Goal: Task Accomplishment & Management: Manage account settings

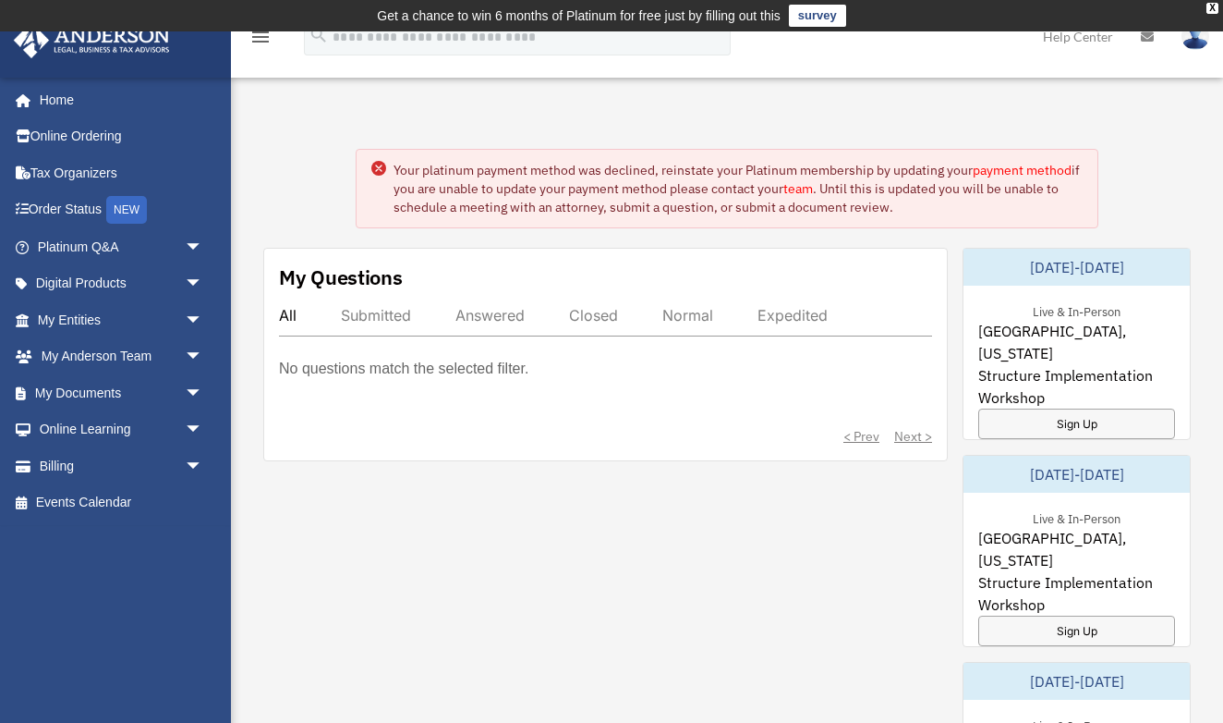
click at [380, 161] on circle at bounding box center [378, 168] width 15 height 15
click at [307, 171] on div "Your platinum payment method was declined, reinstate your Platinum membership b…" at bounding box center [727, 732] width 1020 height 1258
click at [107, 386] on link "My Documents arrow_drop_down" at bounding box center [122, 392] width 218 height 37
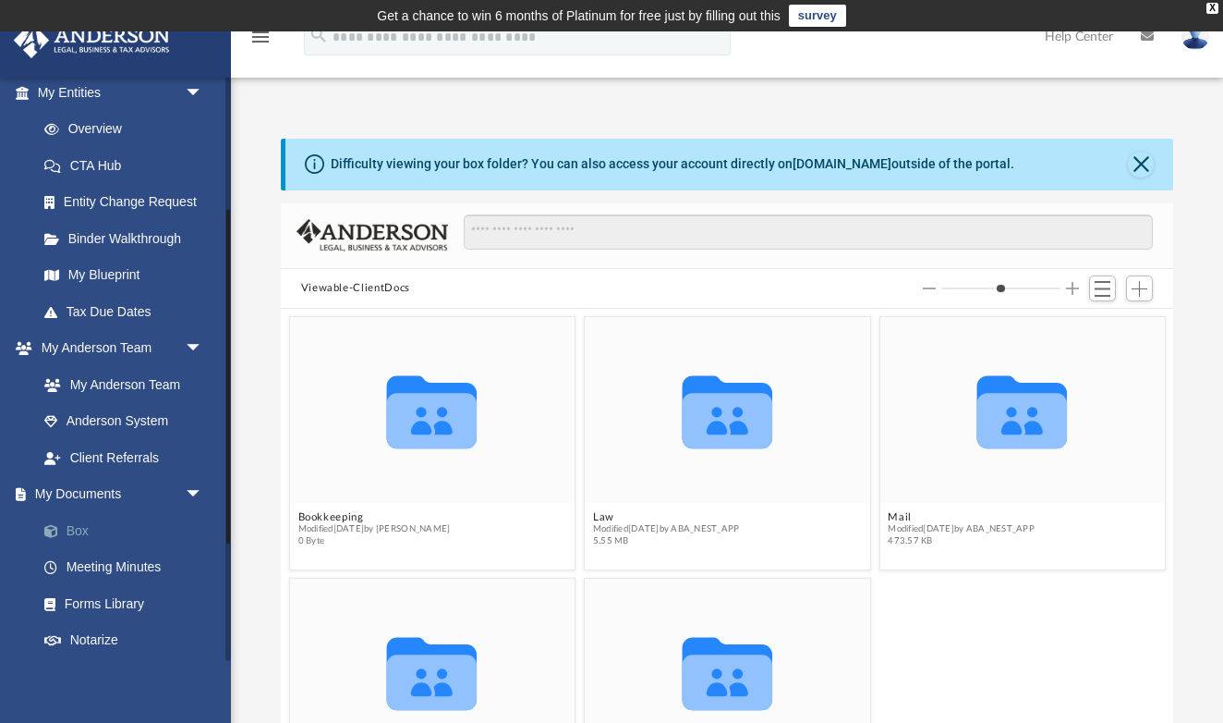
scroll to position [231, 0]
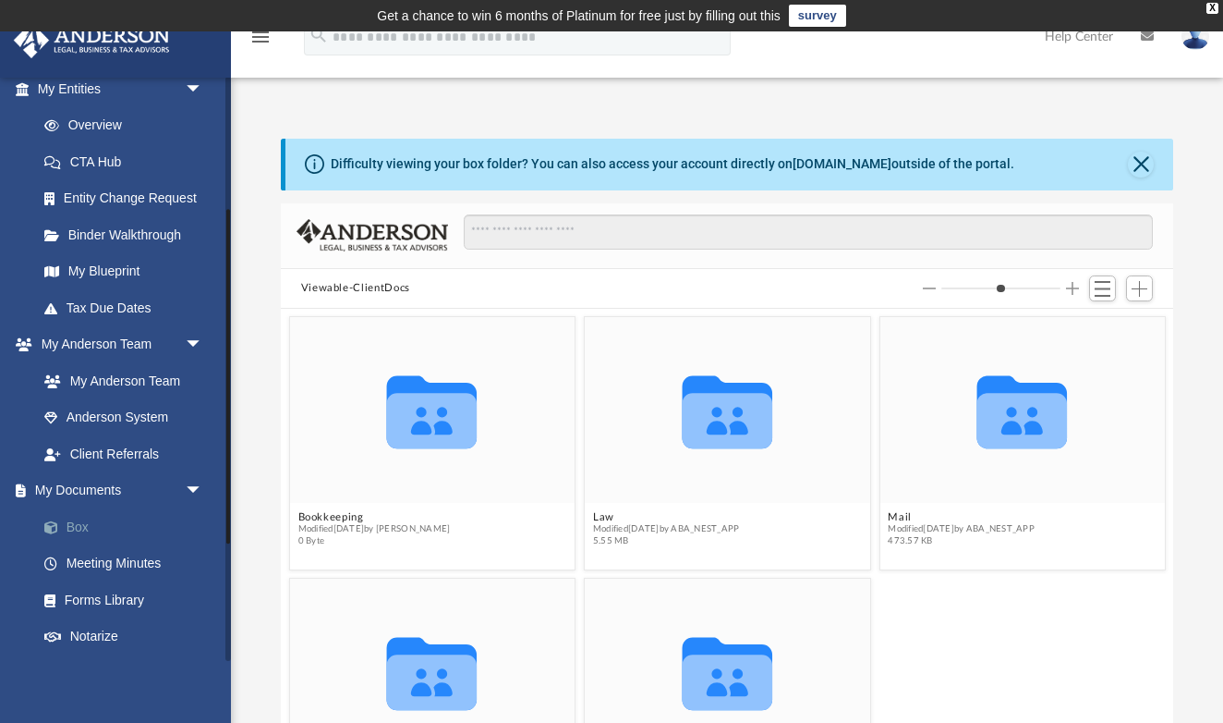
click at [82, 518] on link "Box" at bounding box center [128, 526] width 205 height 37
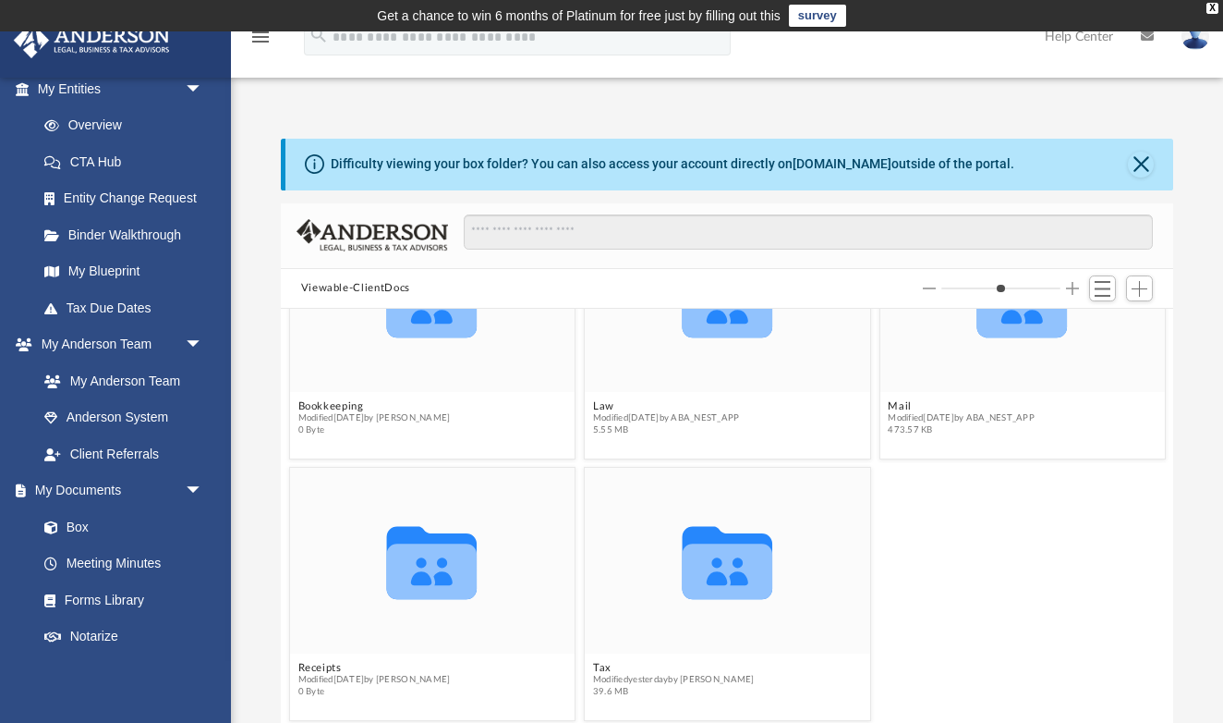
scroll to position [111, 0]
click at [601, 668] on button "Tax" at bounding box center [674, 668] width 162 height 12
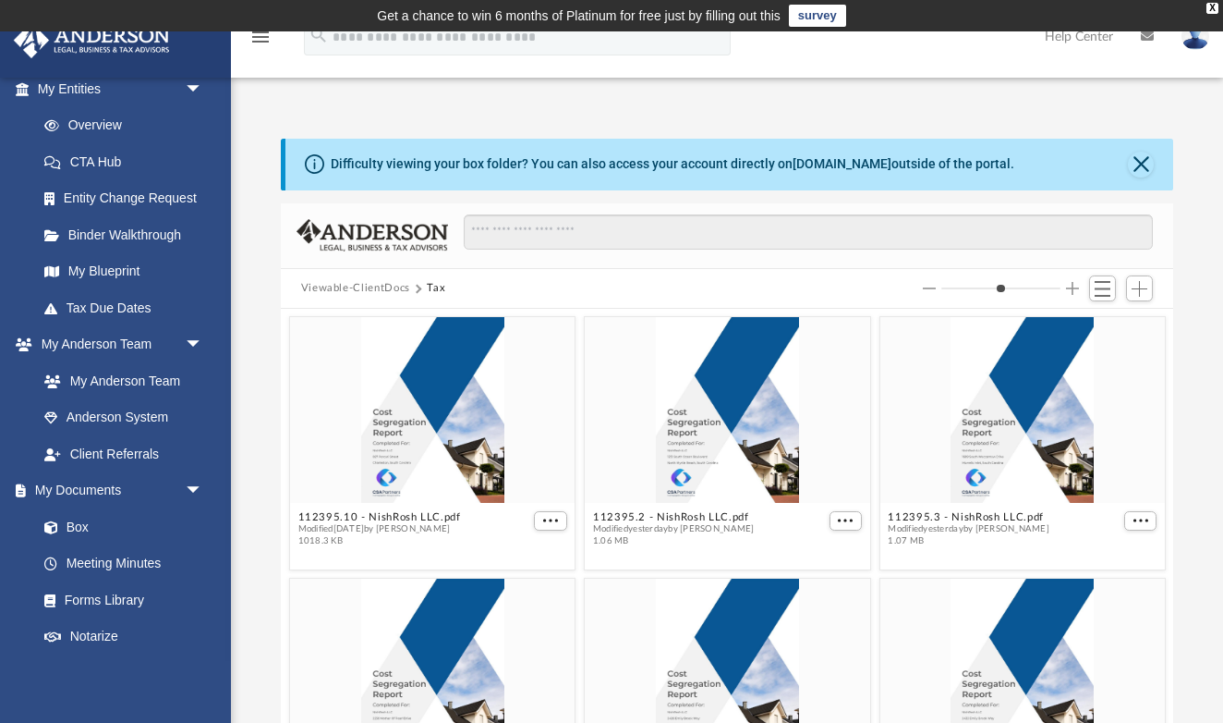
scroll to position [0, 0]
click at [1137, 285] on span "Add" at bounding box center [1140, 289] width 16 height 16
click at [1091, 330] on li "Upload" at bounding box center [1113, 324] width 59 height 19
type input "*"
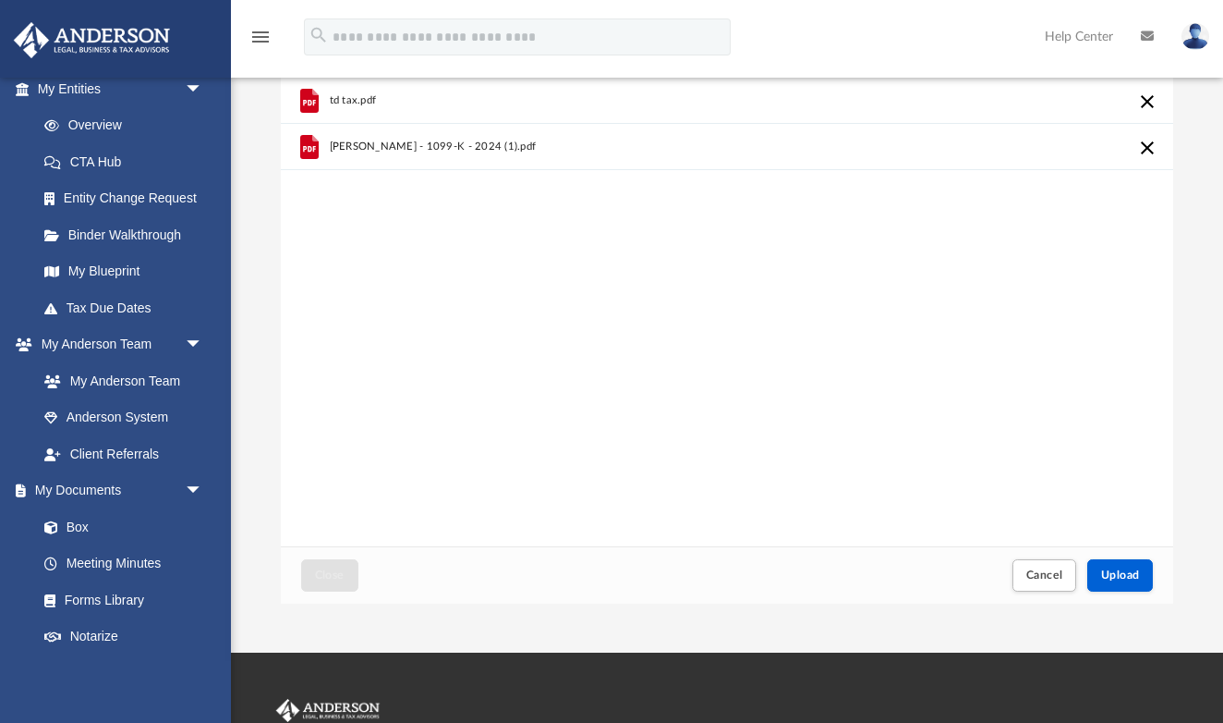
scroll to position [130, 0]
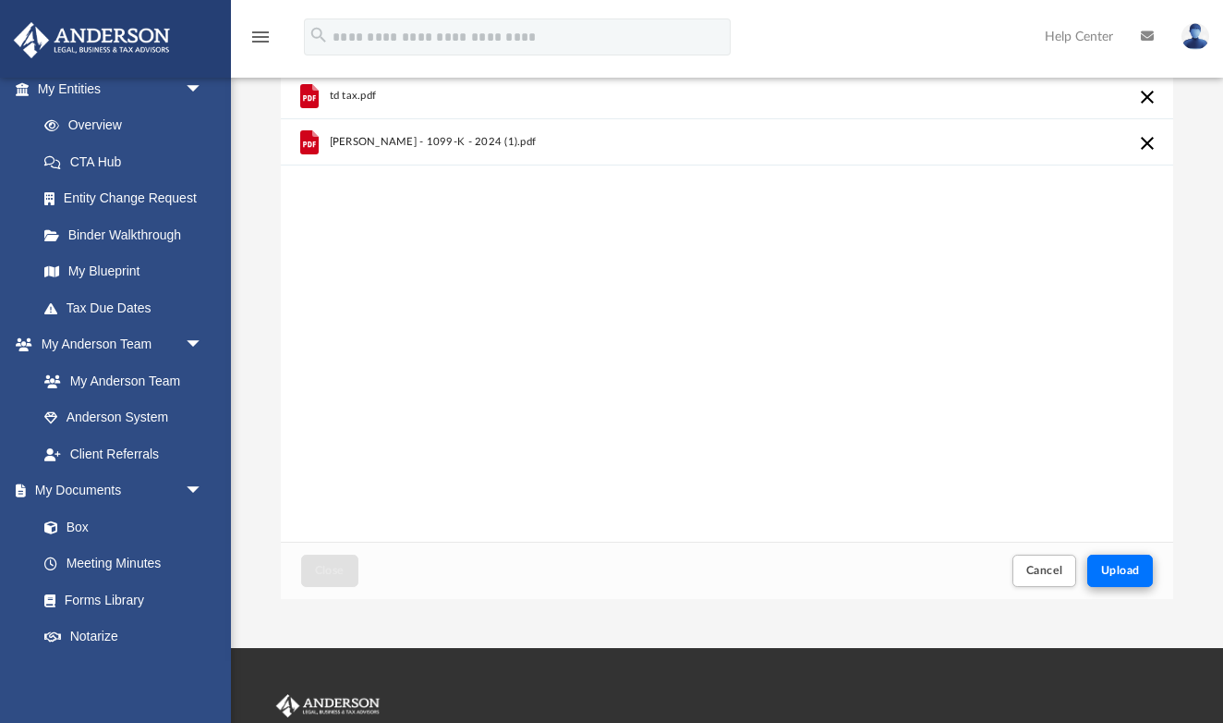
click at [1125, 567] on span "Upload" at bounding box center [1120, 570] width 39 height 11
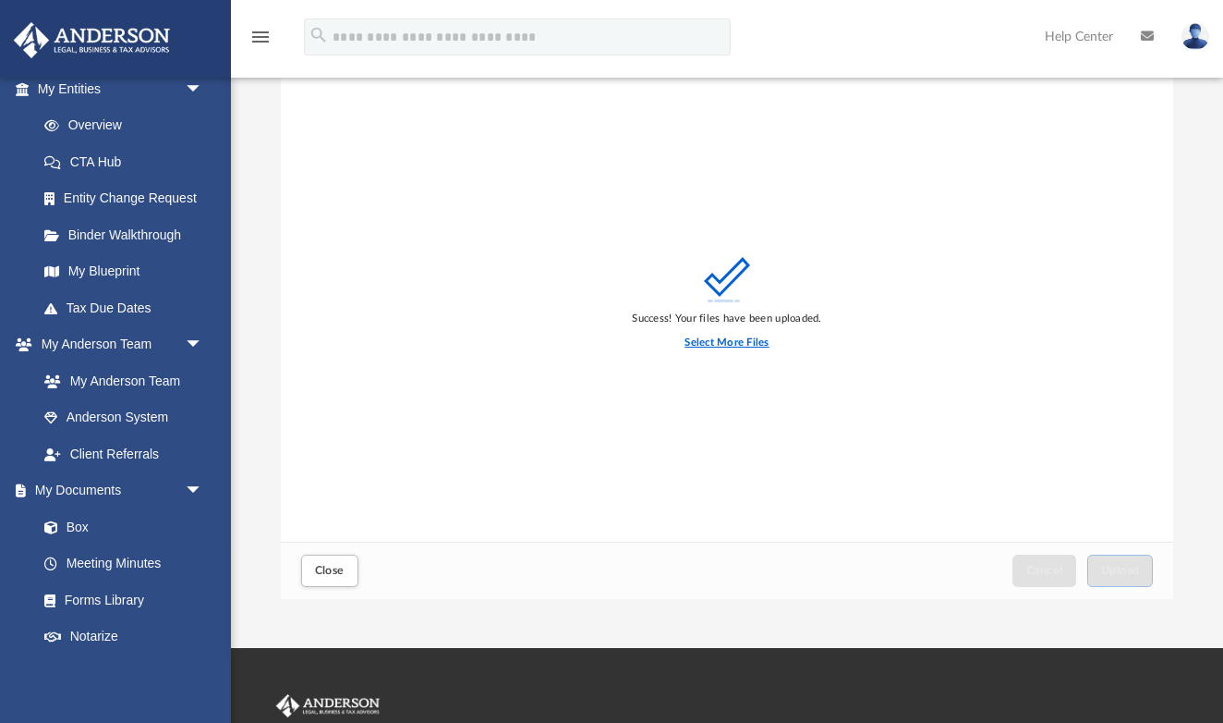
click at [742, 342] on label "Select More Files" at bounding box center [727, 342] width 84 height 17
click at [0, 0] on input "Select More Files" at bounding box center [0, 0] width 0 height 0
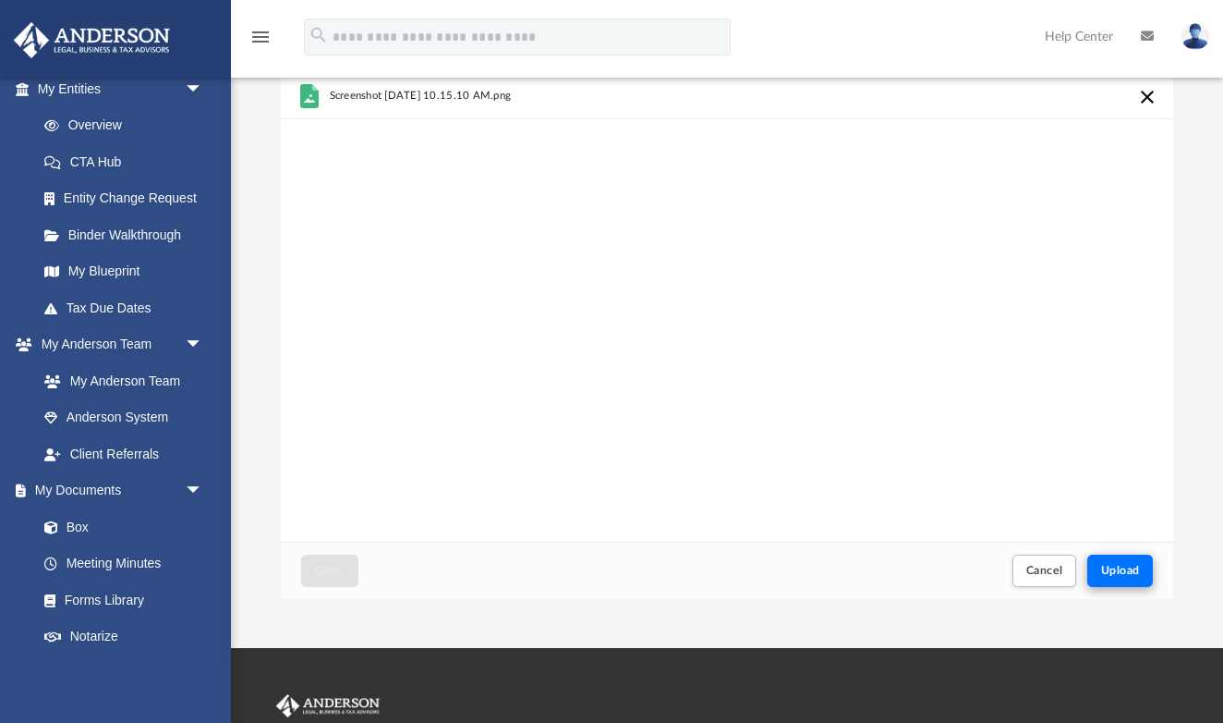
click at [1133, 568] on span "Upload" at bounding box center [1120, 570] width 39 height 11
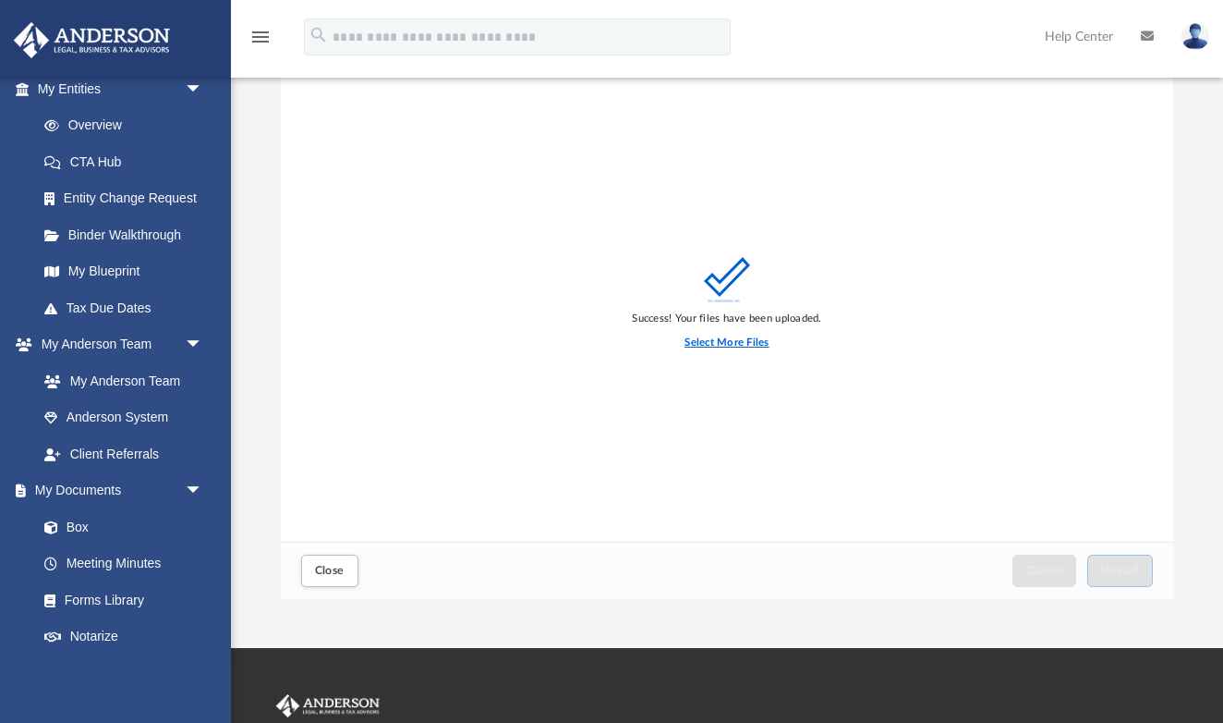
click at [726, 341] on label "Select More Files" at bounding box center [727, 342] width 84 height 17
click at [0, 0] on input "Select More Files" at bounding box center [0, 0] width 0 height 0
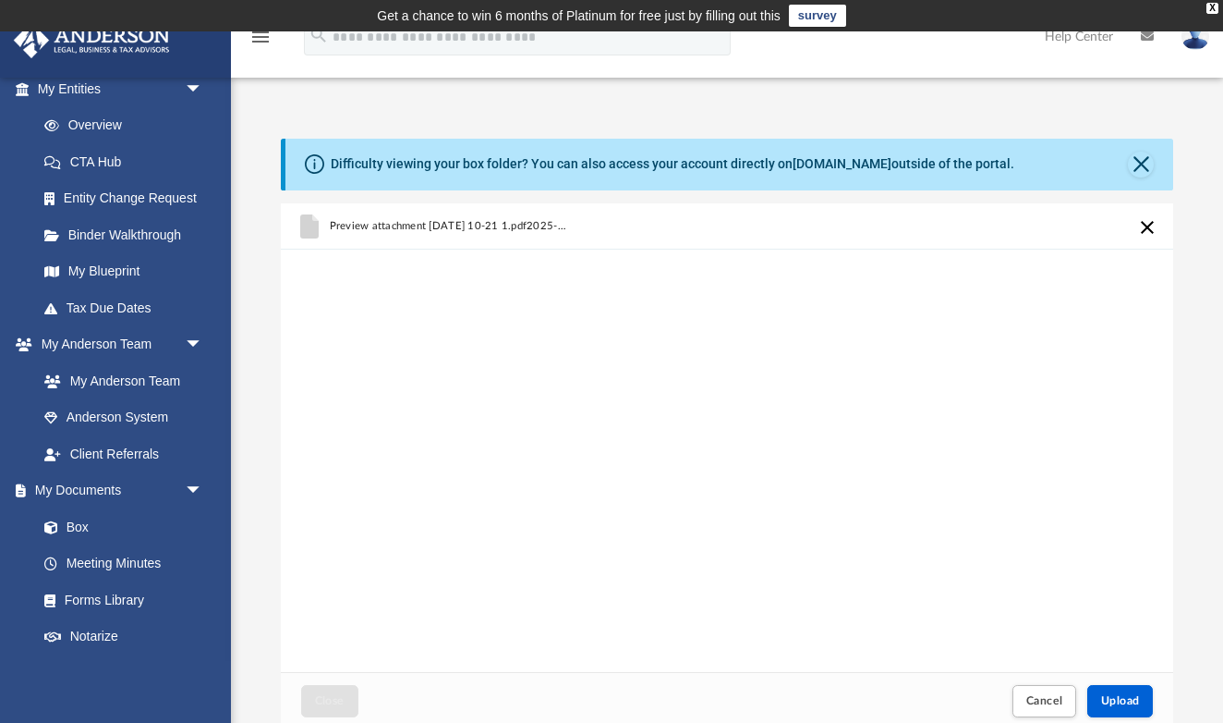
scroll to position [0, 0]
click at [1145, 221] on button "Cancel this upload" at bounding box center [1147, 227] width 22 height 22
click at [1121, 614] on div "Preview attachment 2025-08-26 10-21 1.pdf2025-08-26 10-21 1.pdf383 KB 2.webloc" at bounding box center [727, 437] width 893 height 469
click at [1147, 225] on button "Cancel this upload" at bounding box center [1147, 227] width 22 height 22
click at [1135, 709] on button "Upload" at bounding box center [1121, 701] width 67 height 32
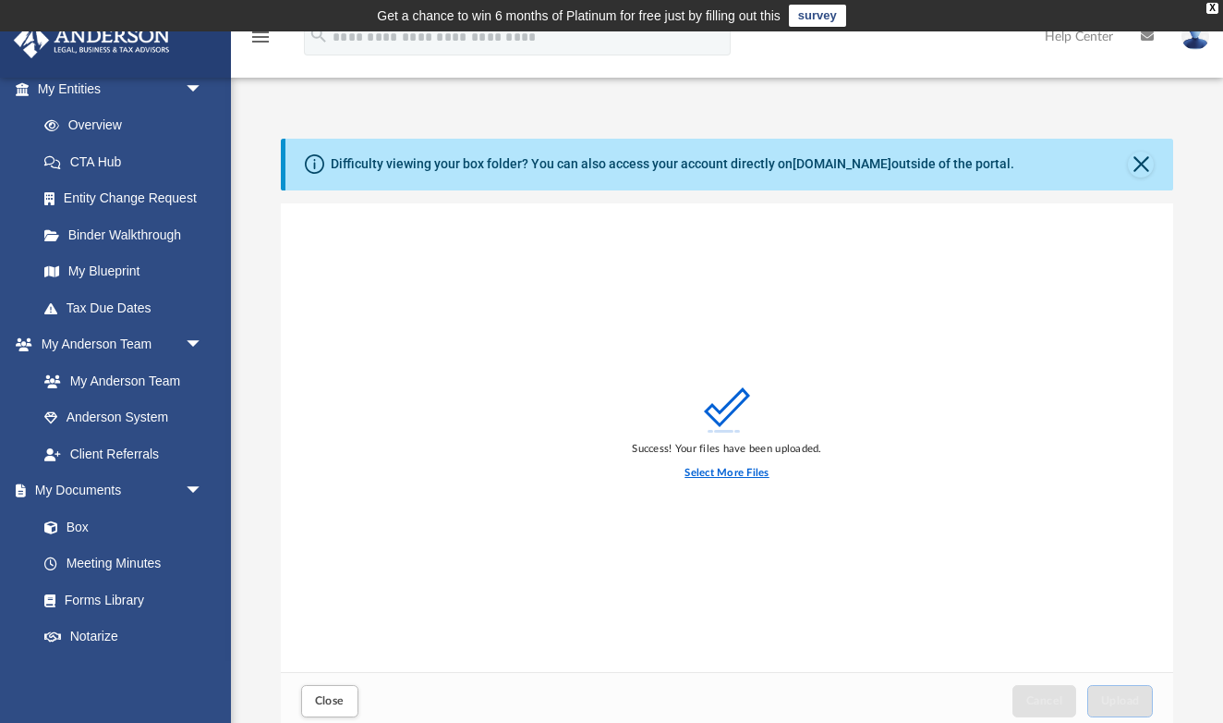
click at [713, 472] on label "Select More Files" at bounding box center [727, 473] width 84 height 17
click at [0, 0] on input "Select More Files" at bounding box center [0, 0] width 0 height 0
click at [861, 514] on div "Success! Your files have been uploaded. Select More Files" at bounding box center [727, 437] width 893 height 469
click at [699, 468] on label "Select More Files" at bounding box center [727, 473] width 84 height 17
click at [0, 0] on input "Select More Files" at bounding box center [0, 0] width 0 height 0
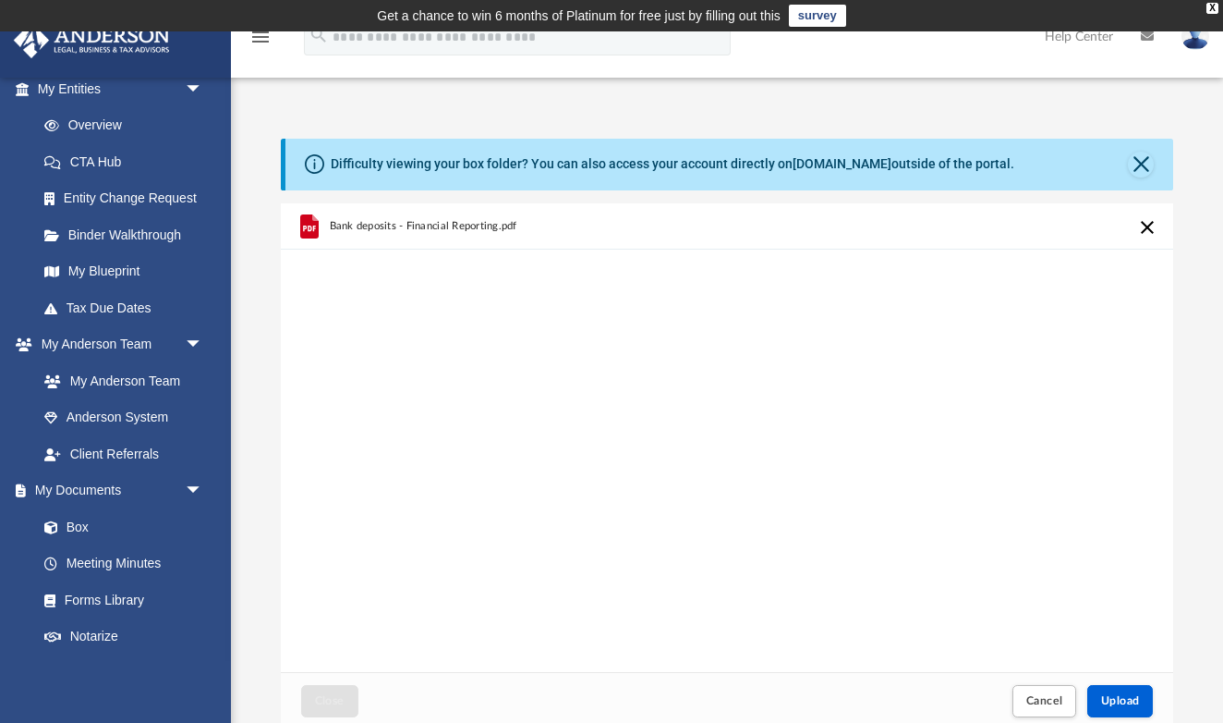
click at [1001, 492] on div "Bank deposits - Financial Reporting.pdf" at bounding box center [727, 437] width 893 height 469
click at [1120, 706] on span "Upload" at bounding box center [1120, 700] width 39 height 11
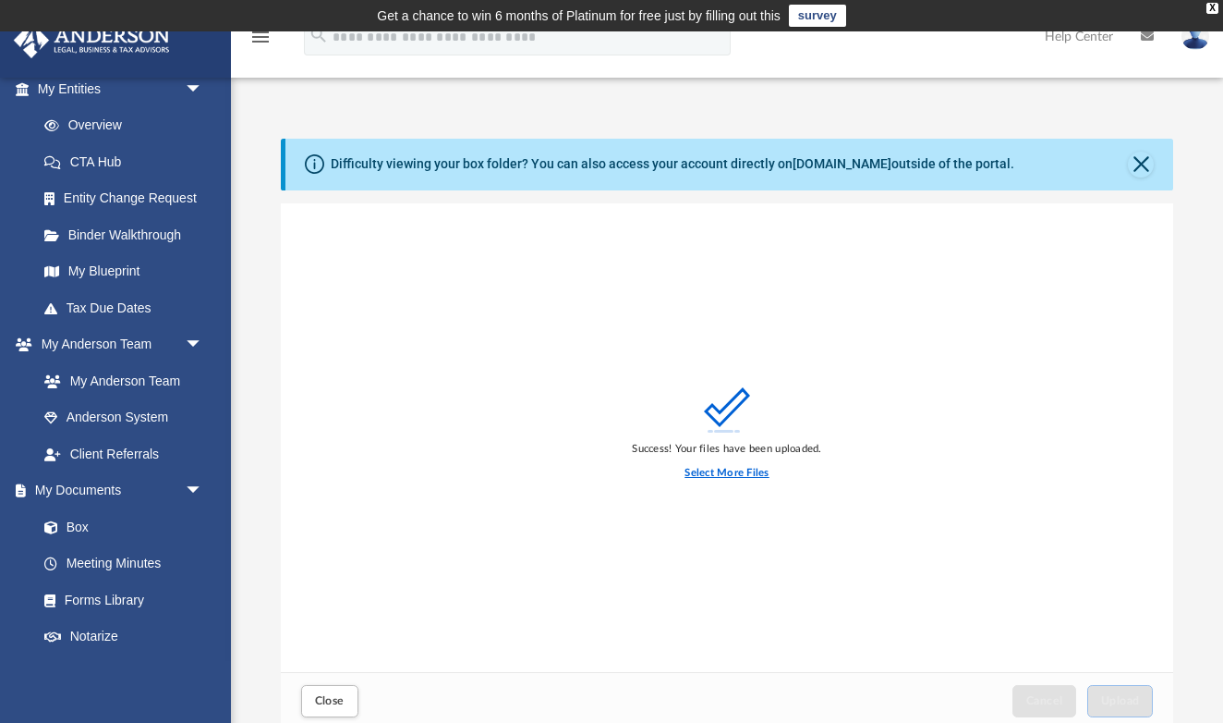
click at [713, 470] on label "Select More Files" at bounding box center [727, 473] width 84 height 17
click at [0, 0] on input "Select More Files" at bounding box center [0, 0] width 0 height 0
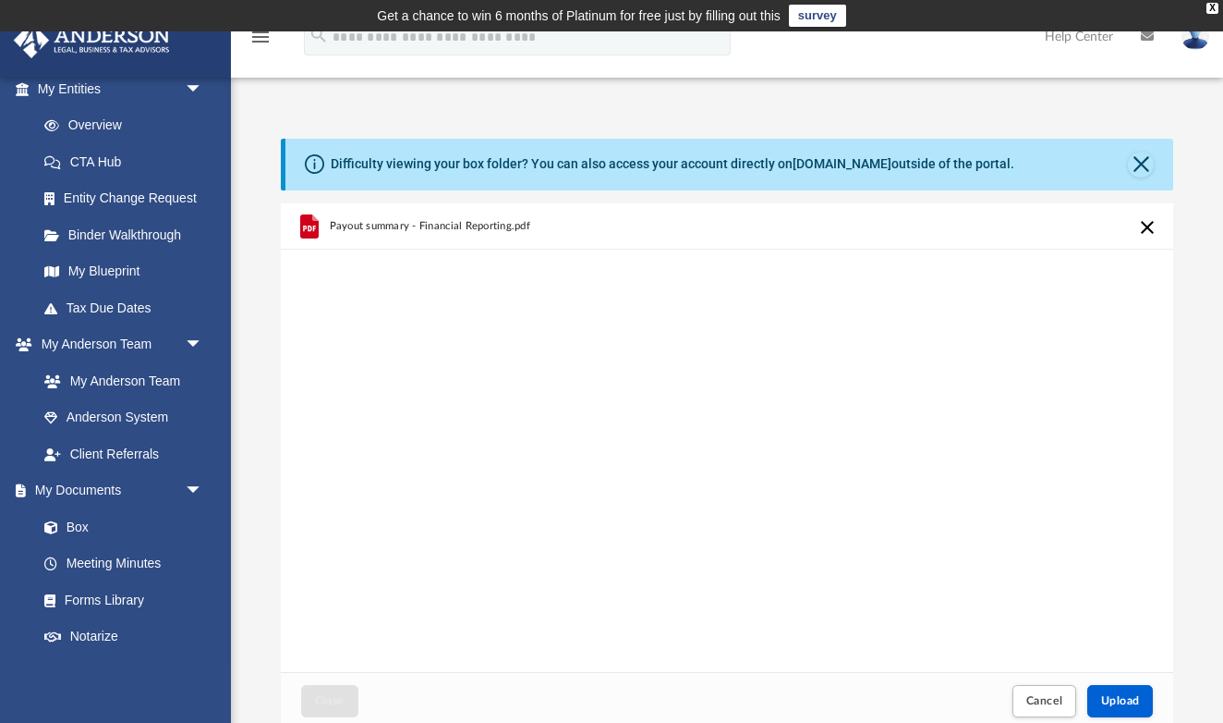
click at [1139, 226] on button "Cancel this upload" at bounding box center [1147, 227] width 22 height 22
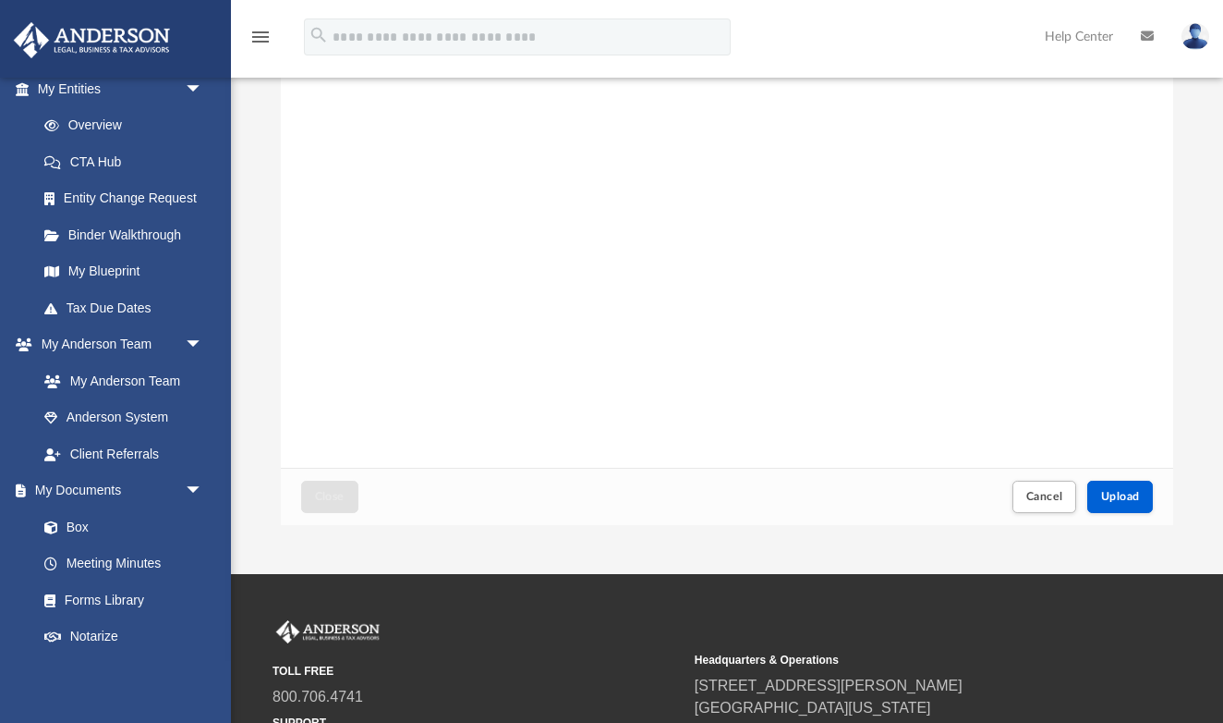
scroll to position [213, 0]
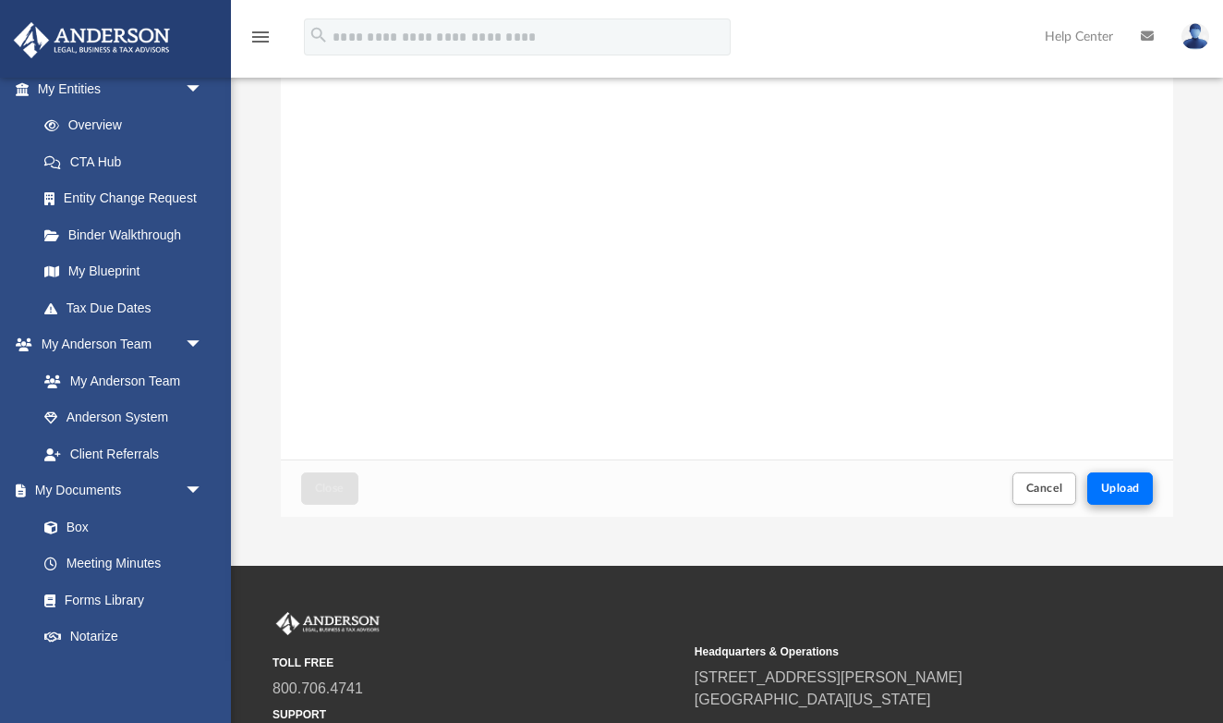
click at [1121, 496] on button "Upload" at bounding box center [1121, 488] width 67 height 32
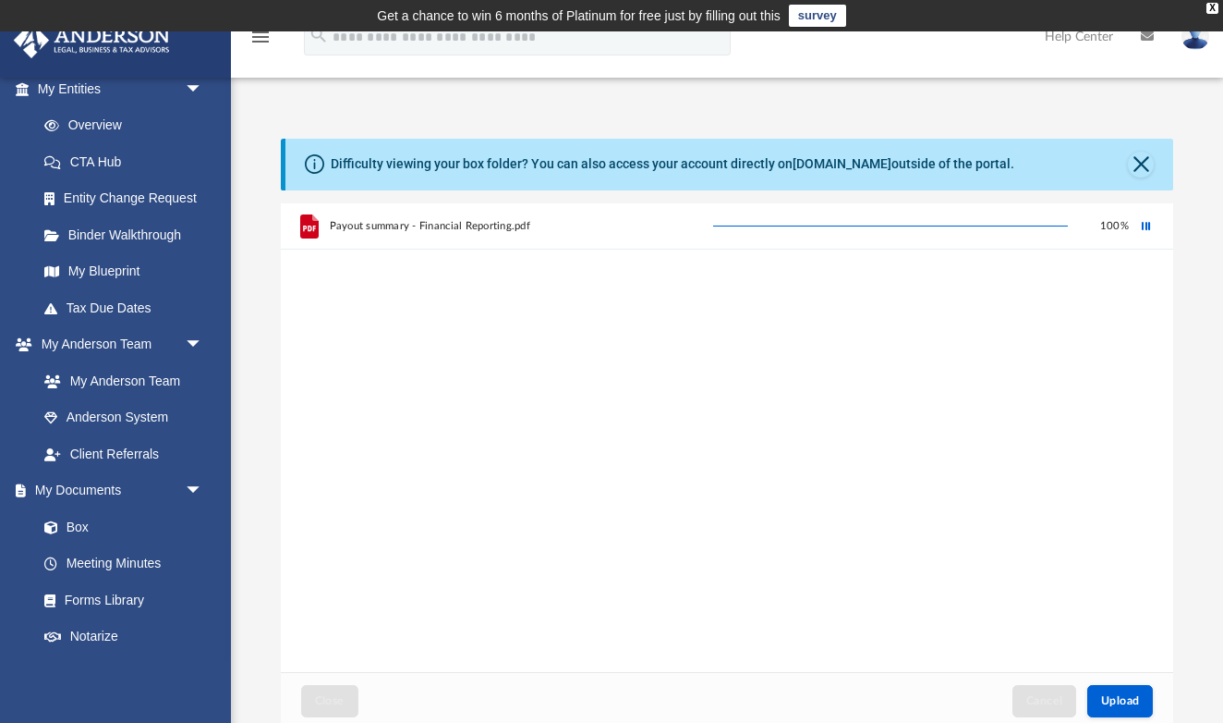
scroll to position [0, 0]
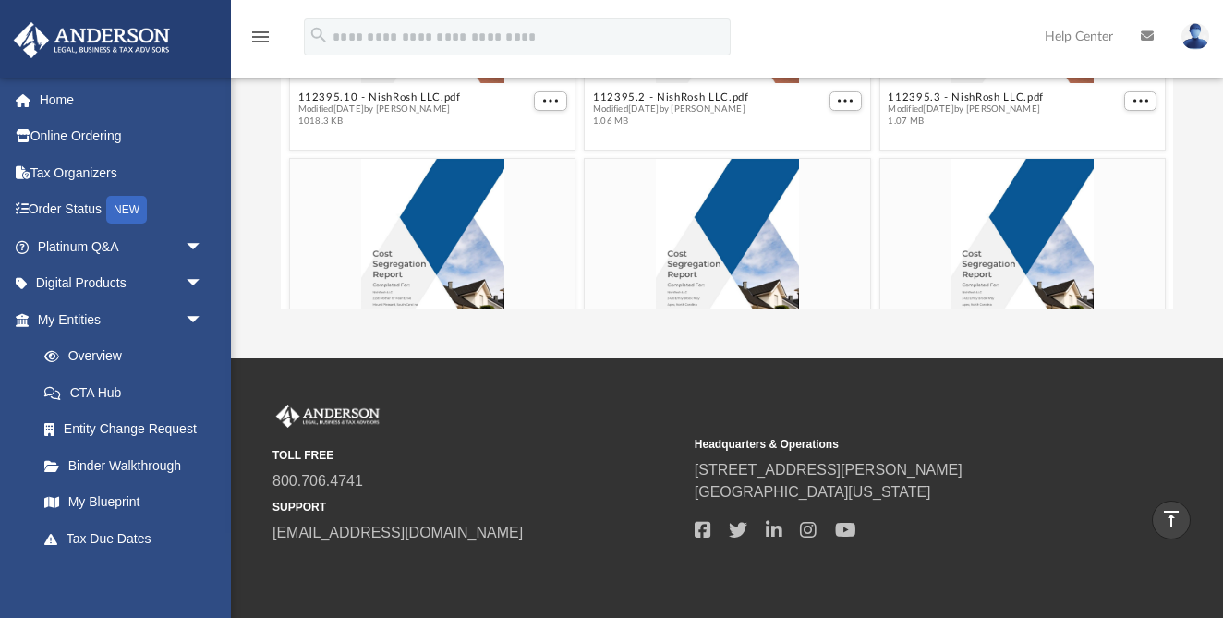
scroll to position [420, 893]
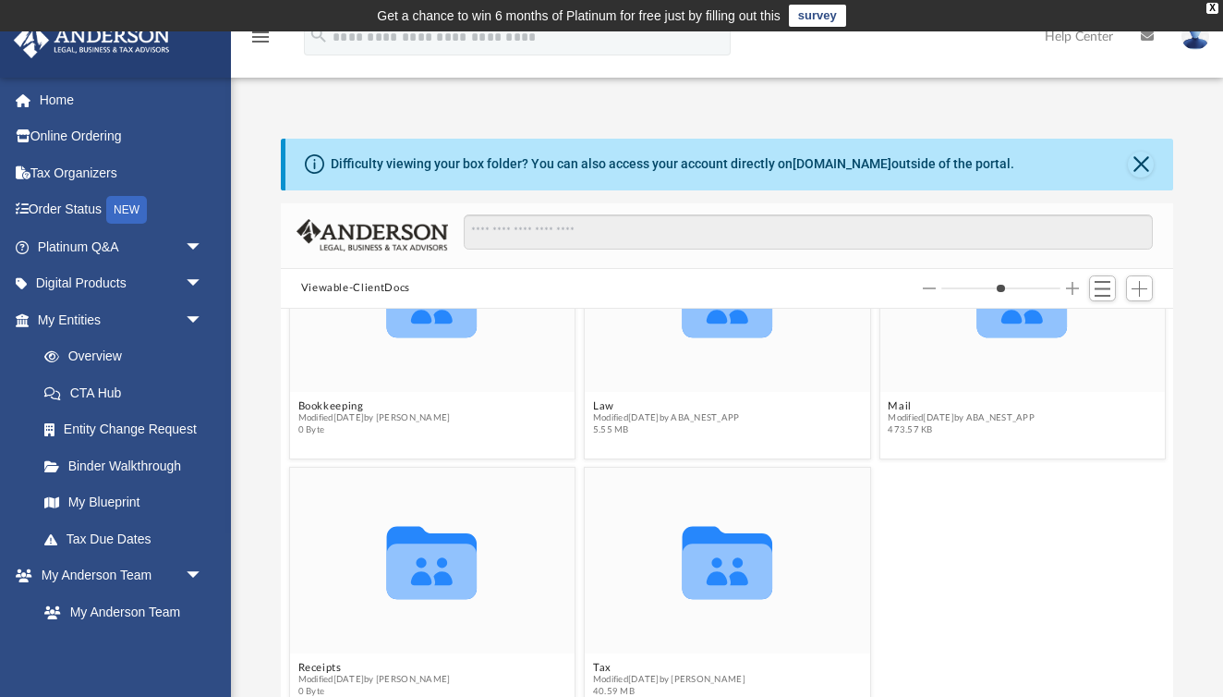
scroll to position [111, 0]
click at [602, 667] on button "Tax" at bounding box center [669, 668] width 152 height 12
click at [604, 666] on button "Tax" at bounding box center [669, 668] width 152 height 12
click at [600, 666] on button "Tax" at bounding box center [669, 668] width 152 height 12
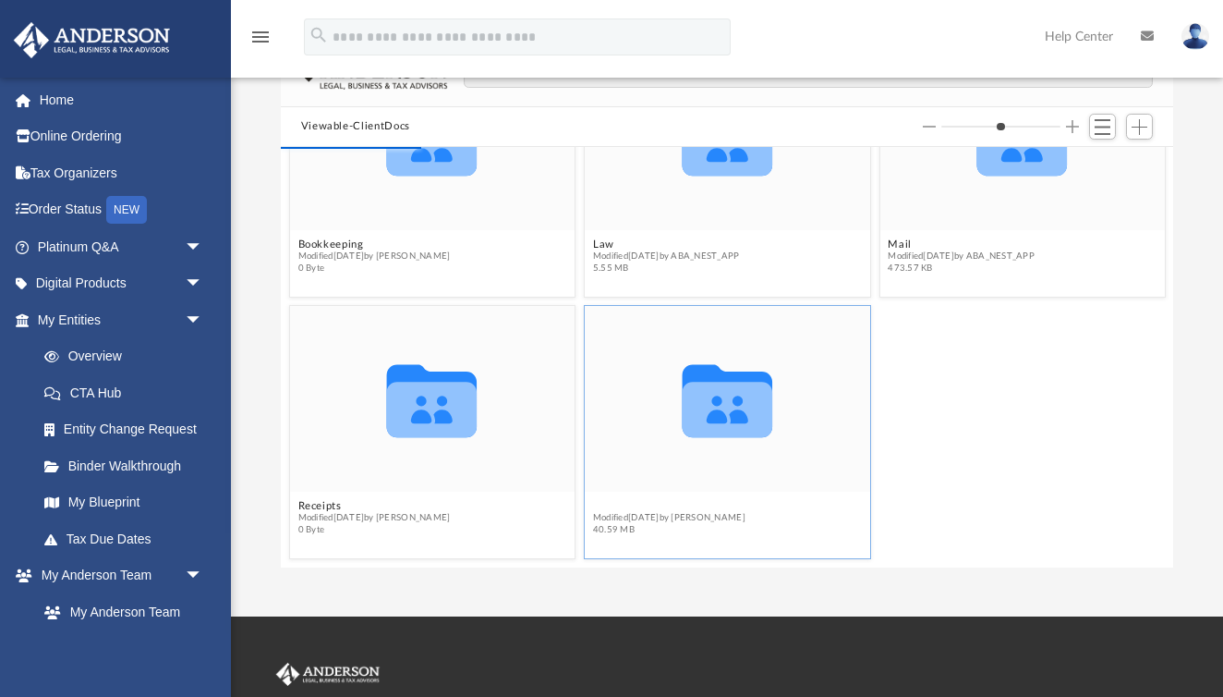
scroll to position [177, 0]
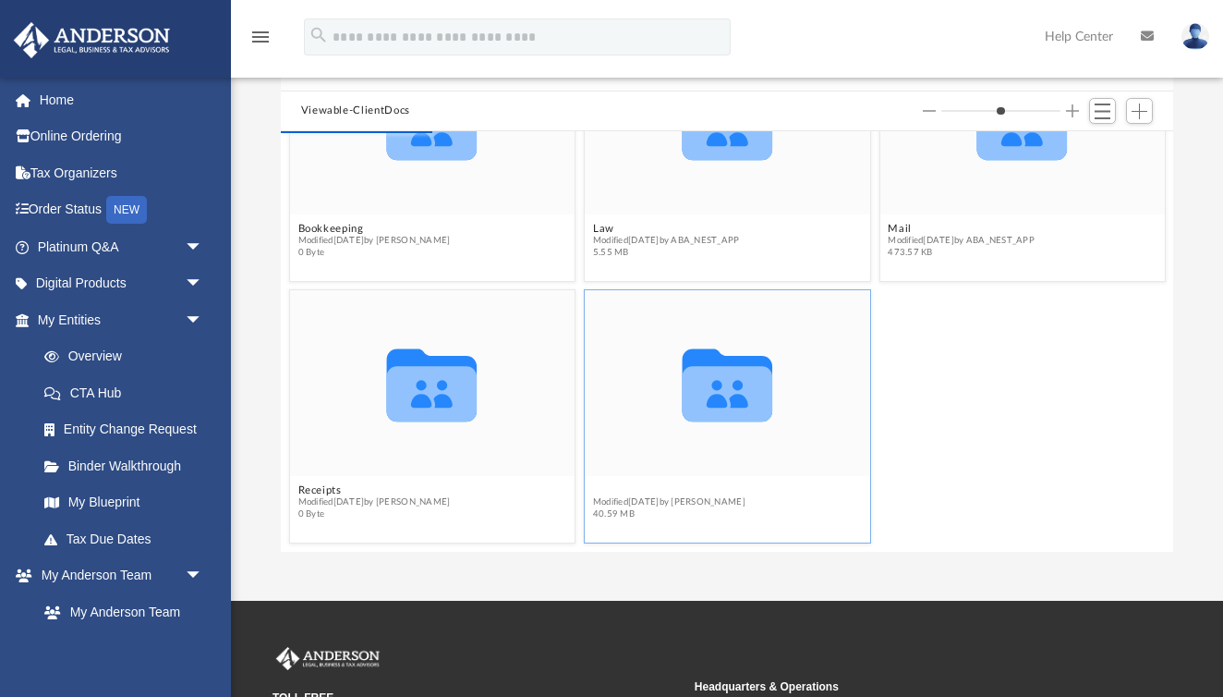
click at [611, 492] on button "Tax" at bounding box center [669, 490] width 152 height 12
type input "*"
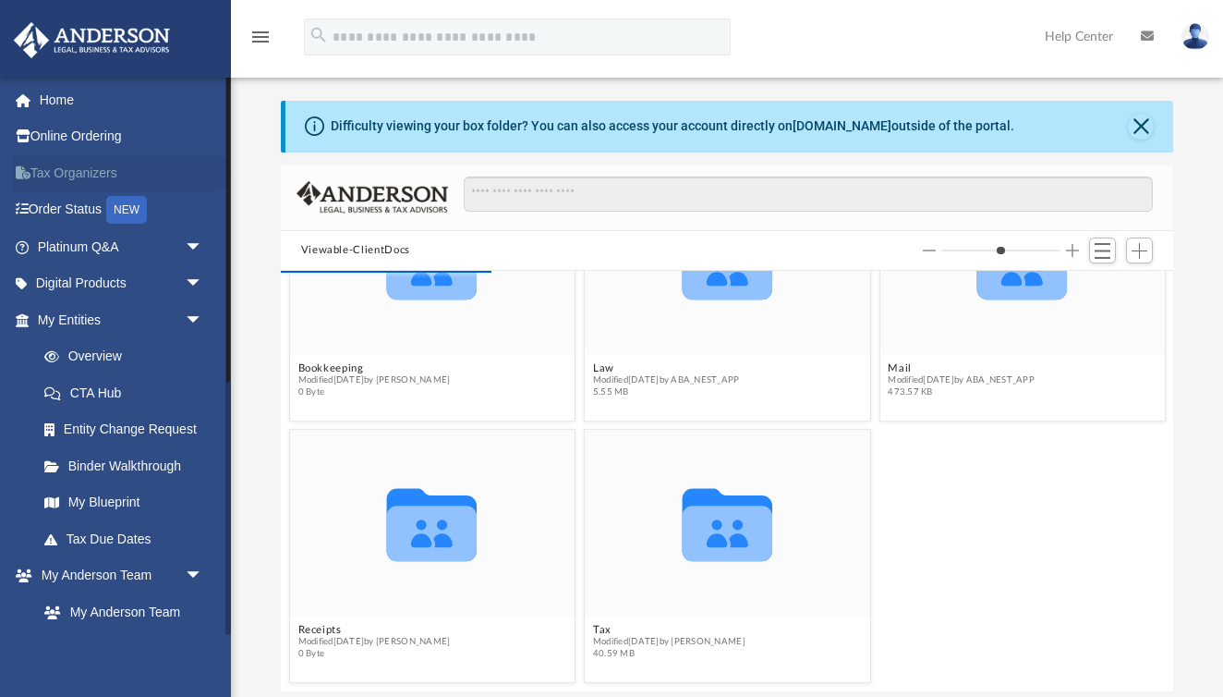
scroll to position [40, 0]
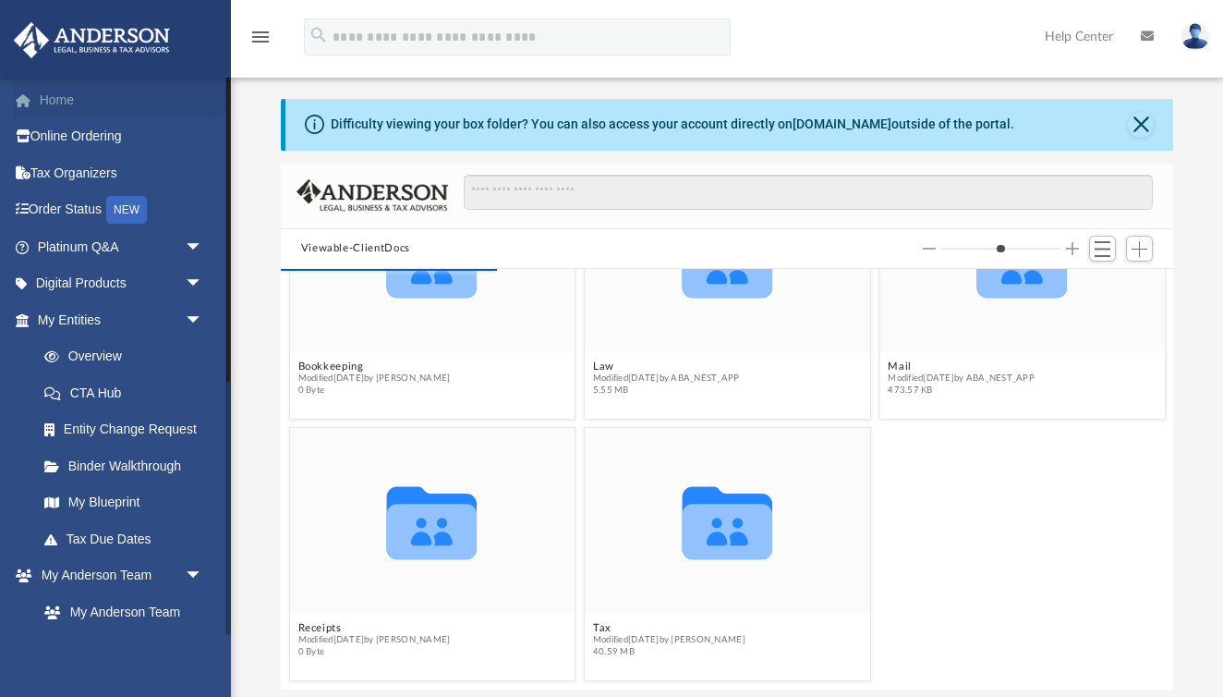
click at [64, 103] on link "Home" at bounding box center [122, 99] width 218 height 37
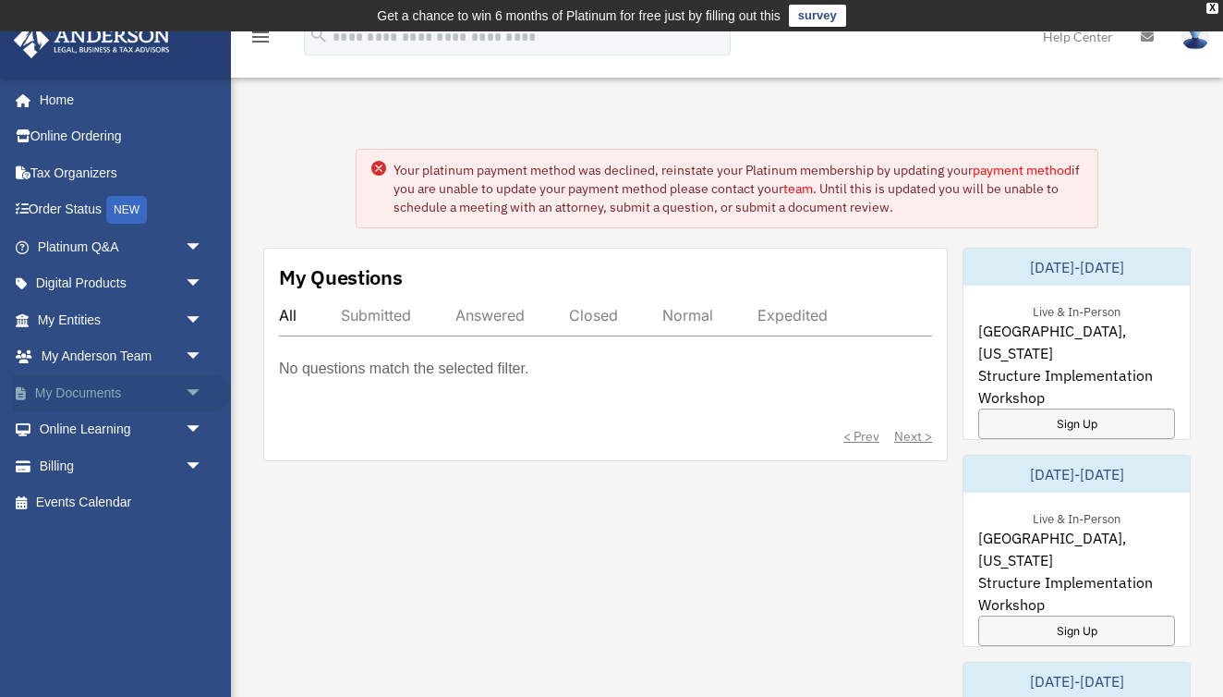
click at [79, 381] on link "My Documents arrow_drop_down" at bounding box center [122, 392] width 218 height 37
click at [76, 386] on link "My Documents arrow_drop_down" at bounding box center [122, 392] width 218 height 37
click at [75, 389] on link "My Documents arrow_drop_down" at bounding box center [122, 392] width 218 height 37
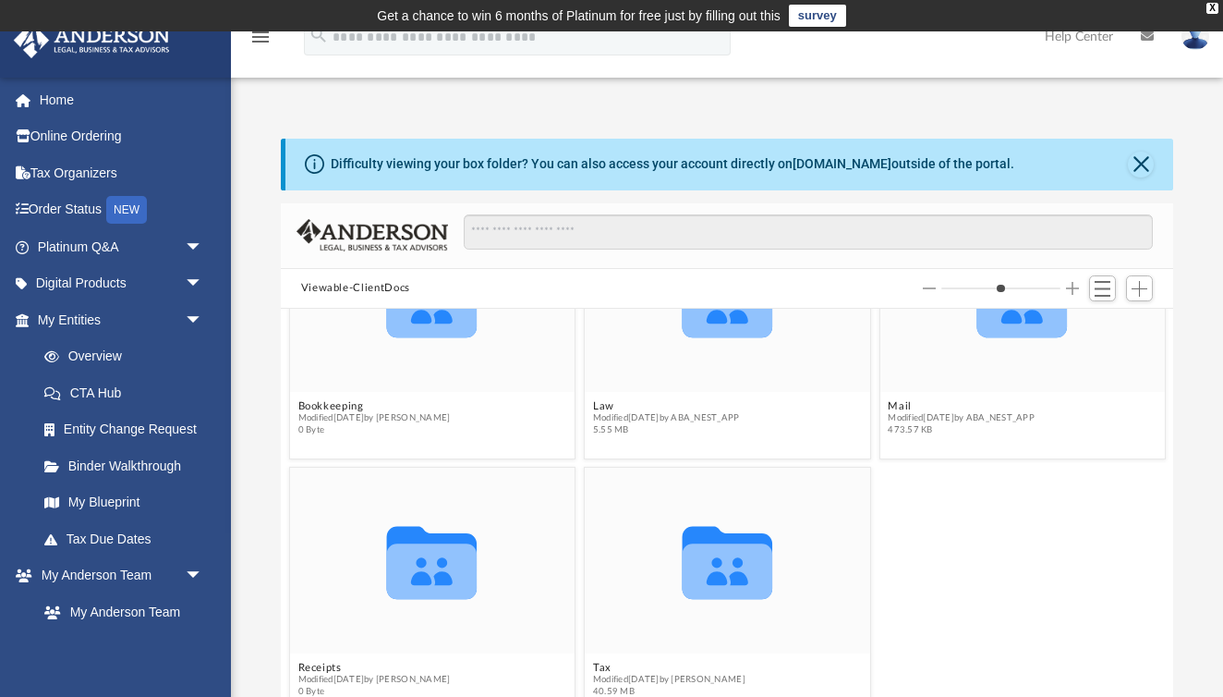
scroll to position [111, 0]
click at [602, 665] on button "Tax" at bounding box center [669, 668] width 152 height 12
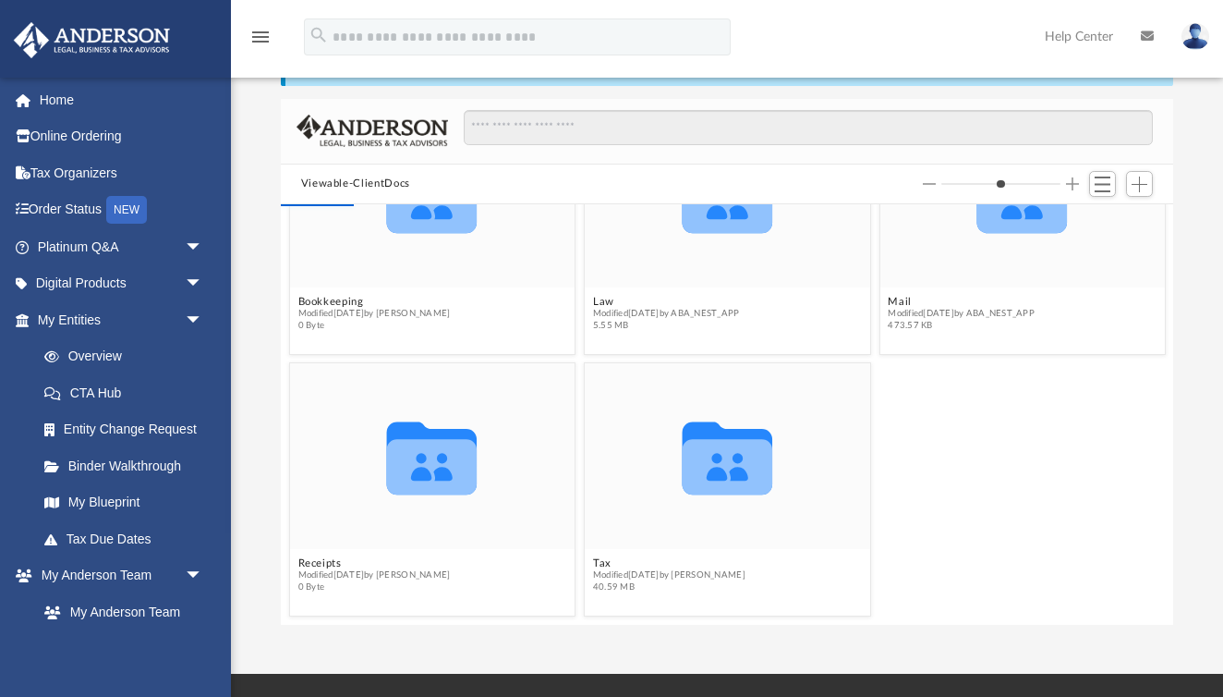
scroll to position [105, 0]
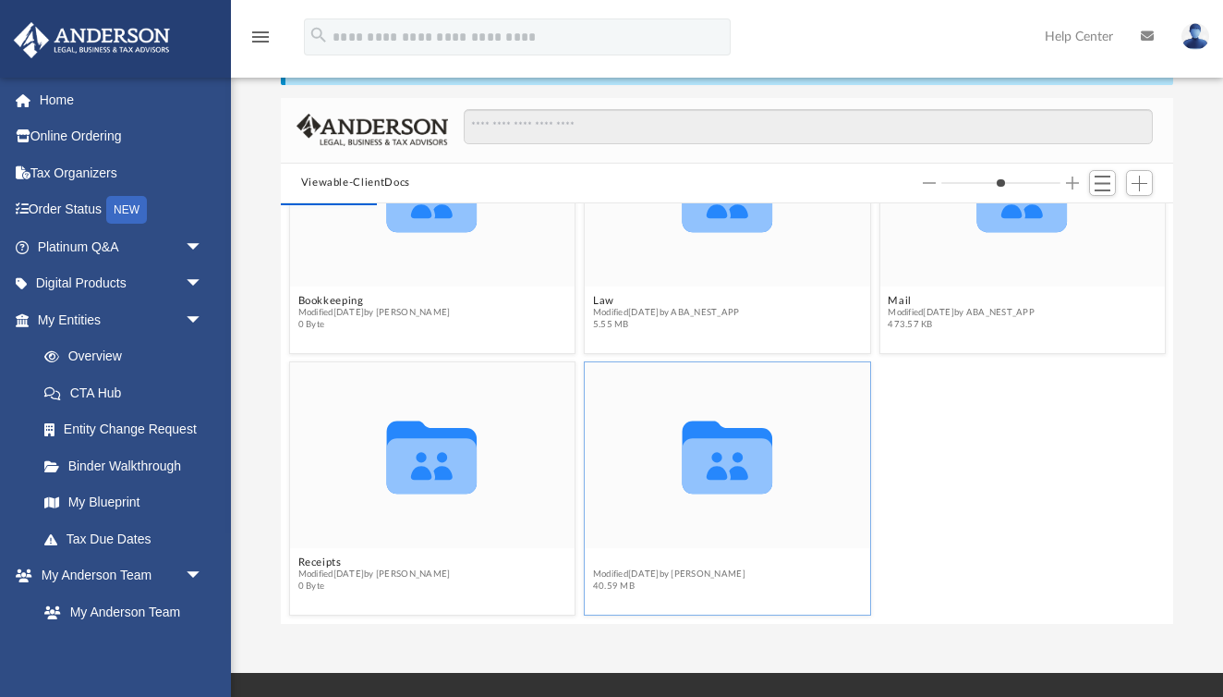
click at [603, 565] on button "Tax" at bounding box center [669, 562] width 152 height 12
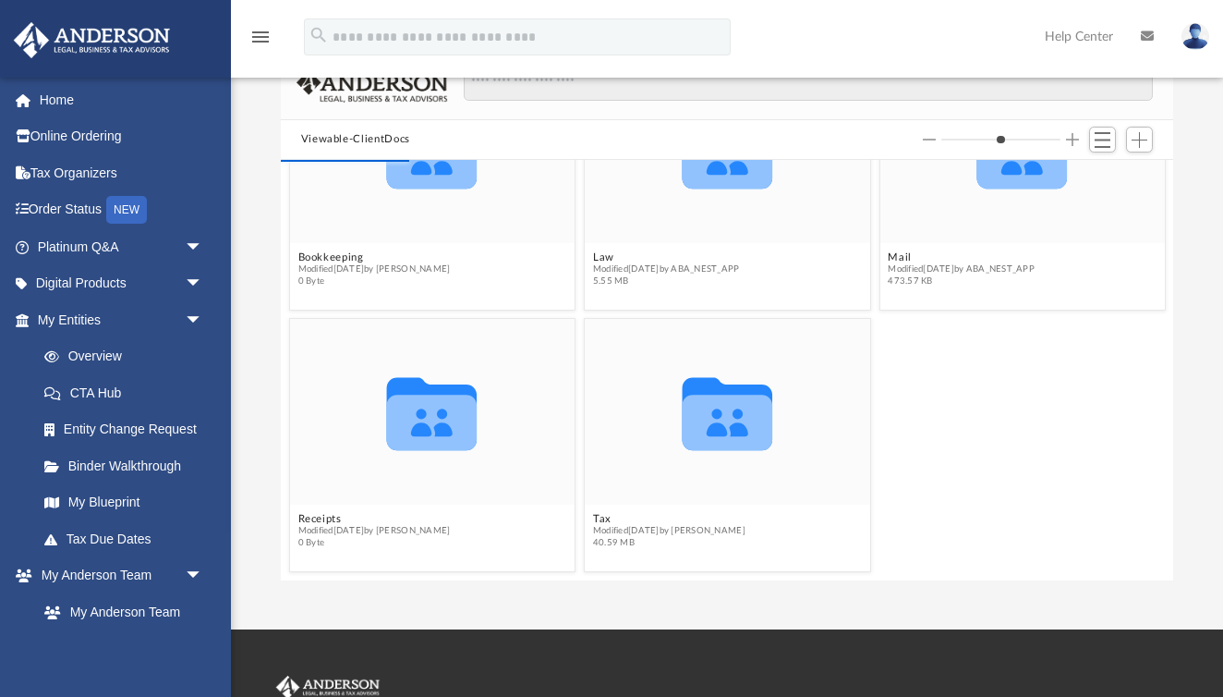
scroll to position [151, 0]
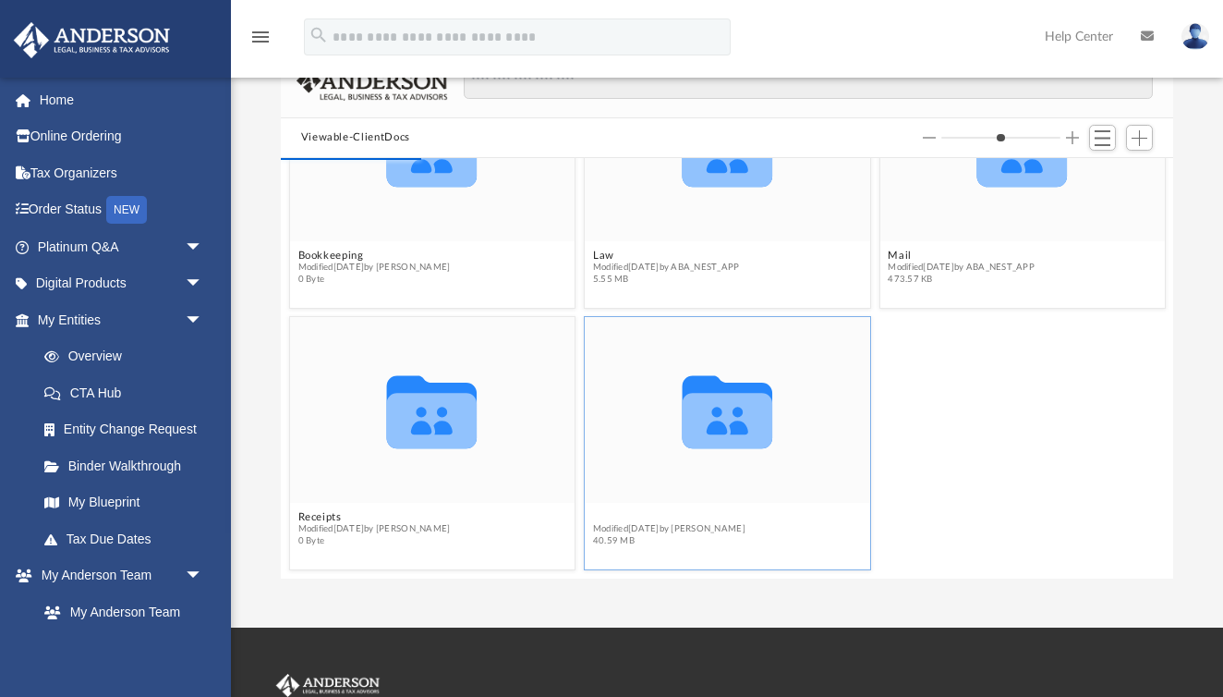
click at [599, 517] on button "Tax" at bounding box center [669, 517] width 152 height 12
click at [732, 415] on icon "grid" at bounding box center [727, 420] width 91 height 55
click at [598, 517] on button "Tax" at bounding box center [669, 517] width 152 height 12
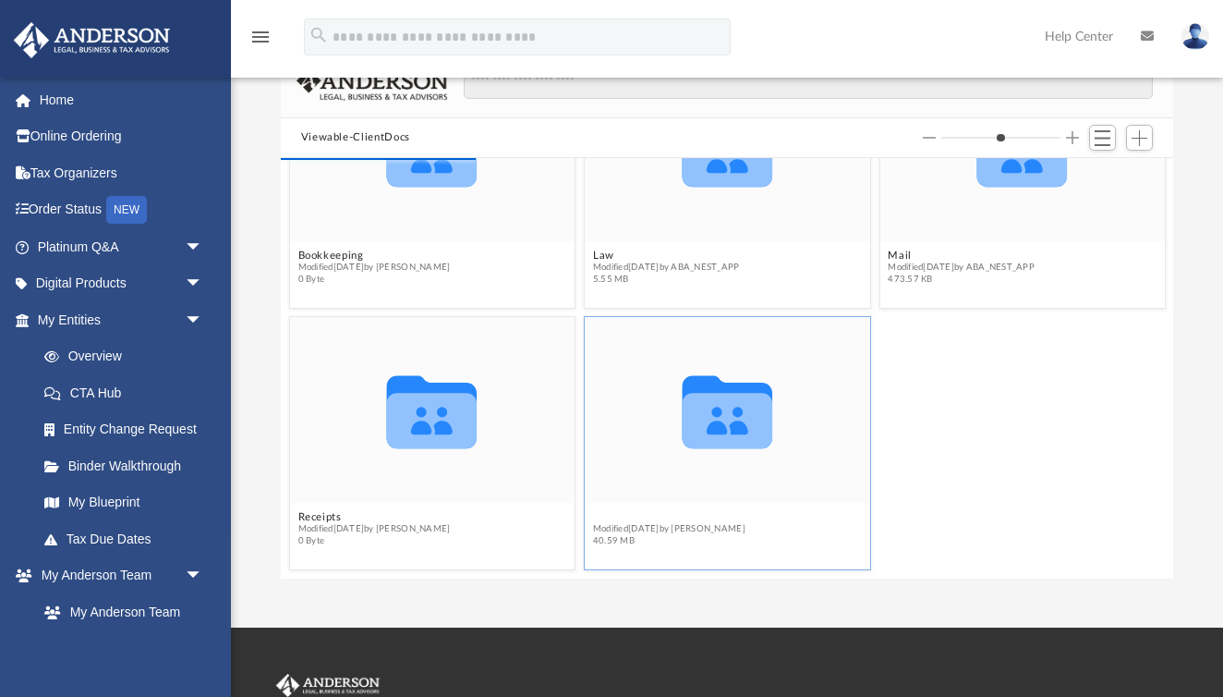
click at [598, 515] on button "Tax" at bounding box center [669, 517] width 152 height 12
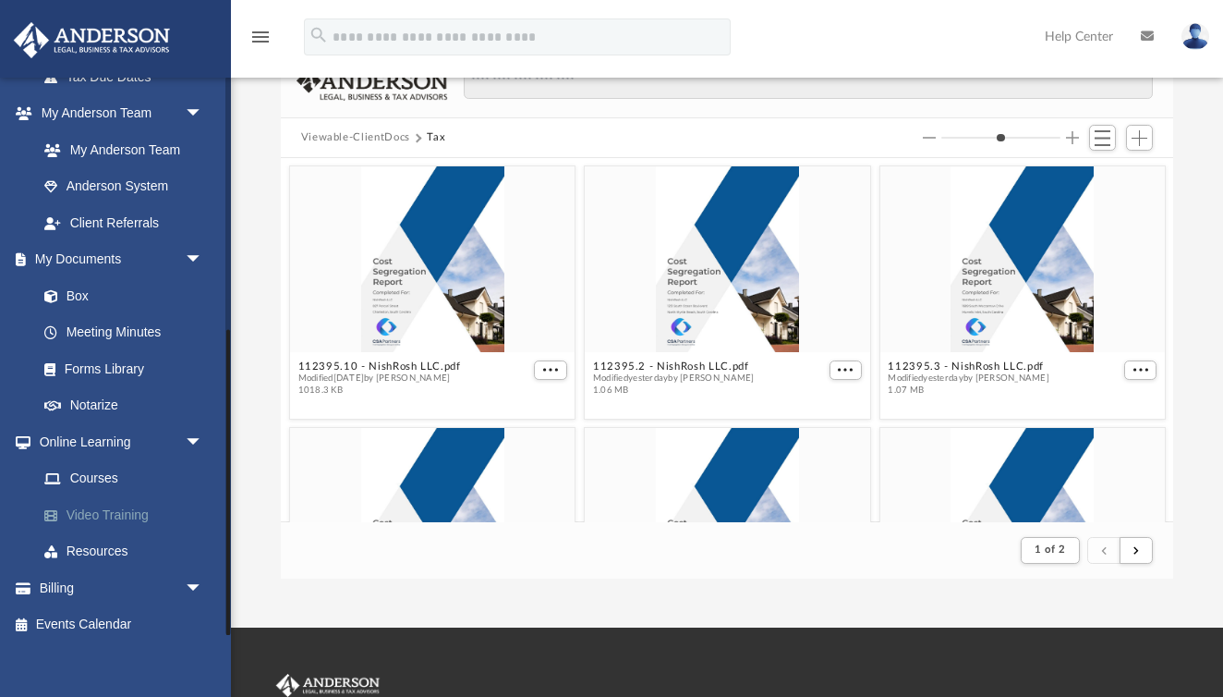
scroll to position [461, 0]
click at [1142, 140] on span "Add" at bounding box center [1140, 138] width 16 height 16
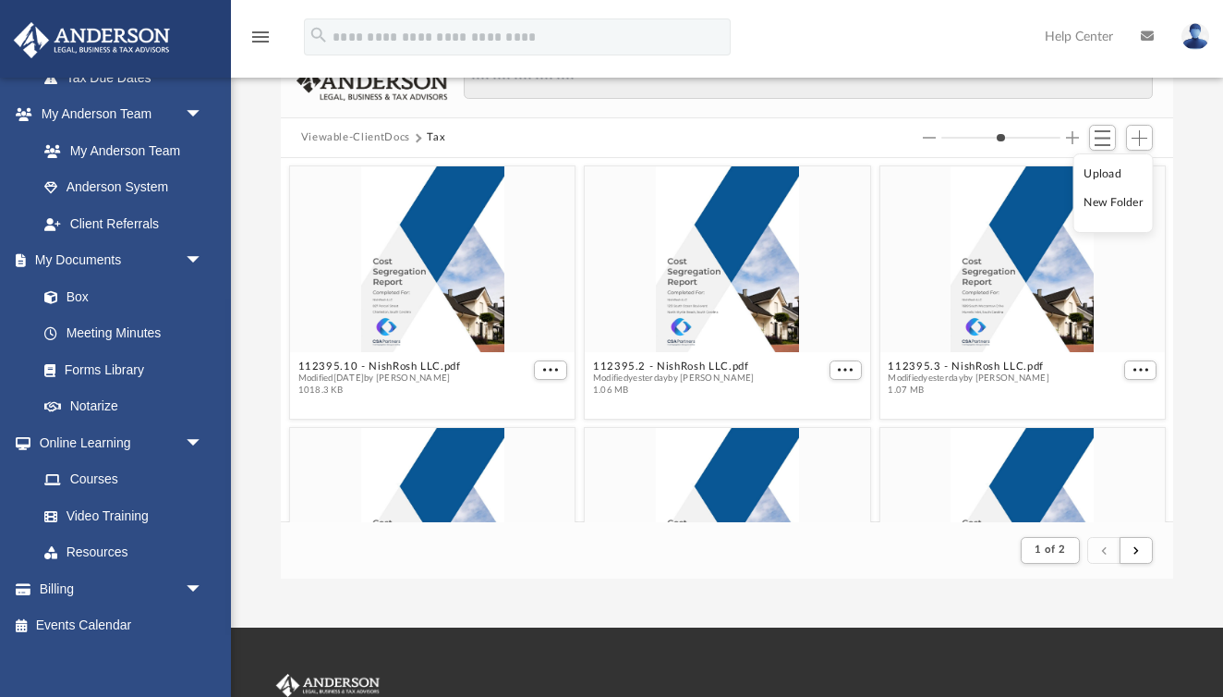
click at [1111, 174] on li "Upload" at bounding box center [1113, 173] width 59 height 19
type input "*"
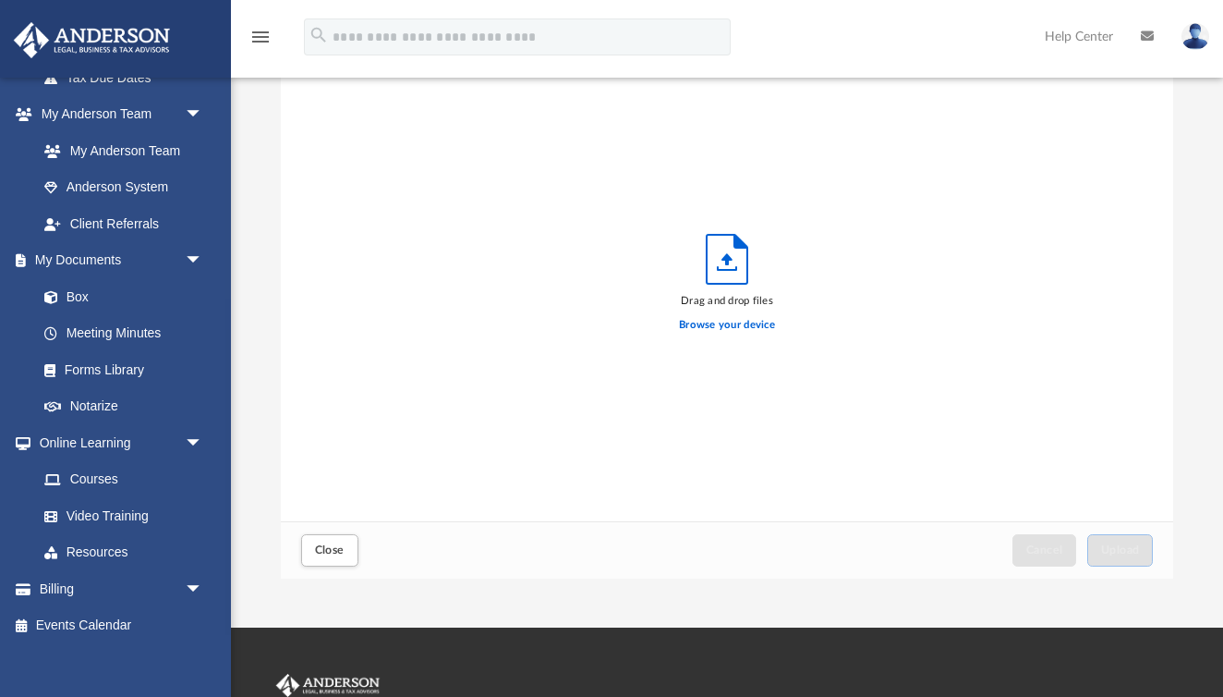
scroll to position [468, 893]
click at [726, 328] on label "Browse your device" at bounding box center [727, 325] width 96 height 17
click at [0, 0] on input "Browse your device" at bounding box center [0, 0] width 0 height 0
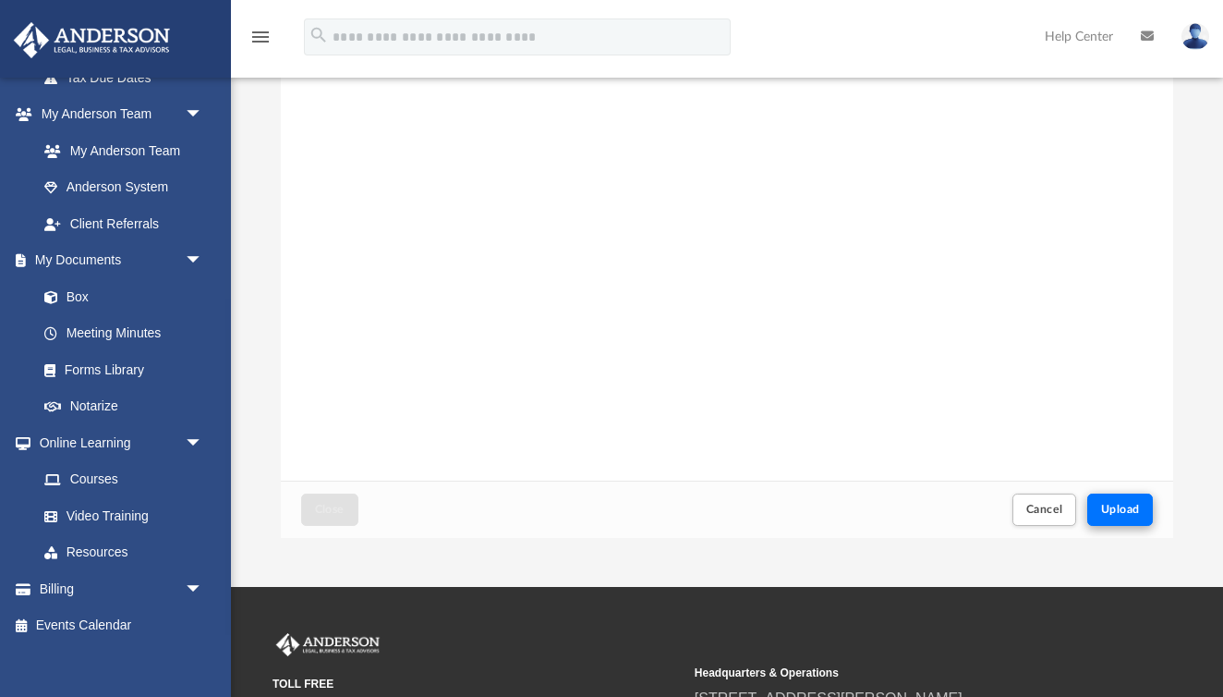
scroll to position [193, 0]
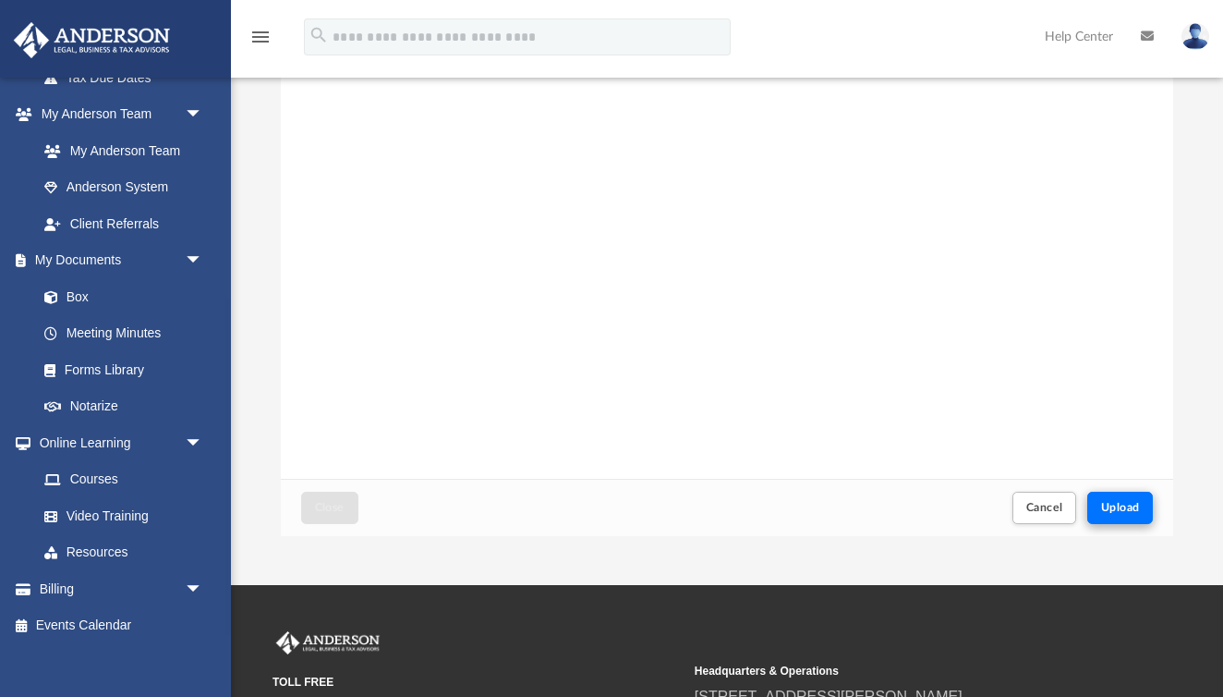
click at [1136, 506] on span "Upload" at bounding box center [1120, 507] width 39 height 11
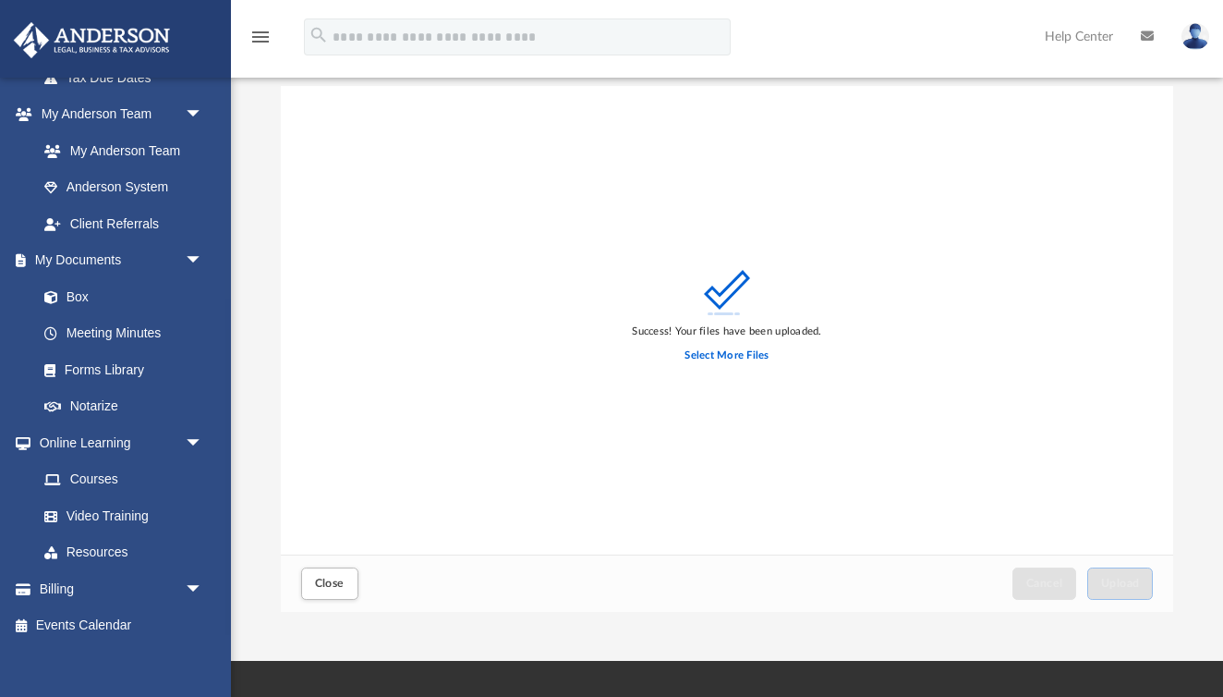
scroll to position [152, 0]
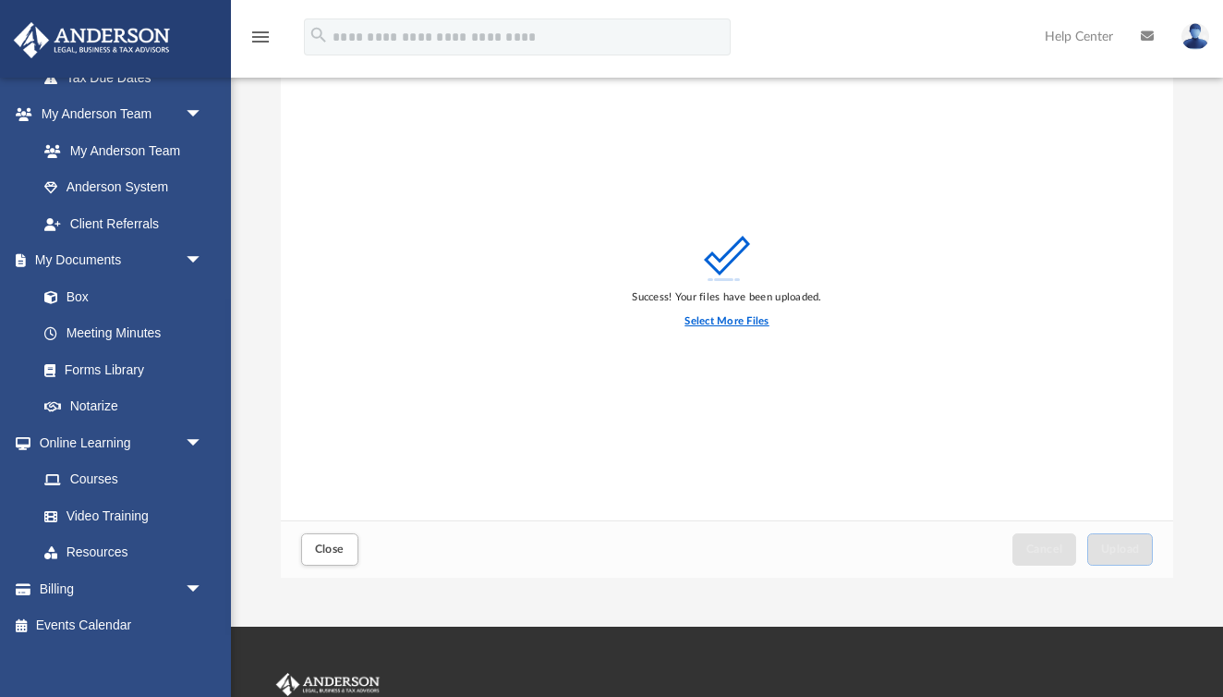
click at [729, 323] on label "Select More Files" at bounding box center [727, 321] width 84 height 17
click at [0, 0] on input "Select More Files" at bounding box center [0, 0] width 0 height 0
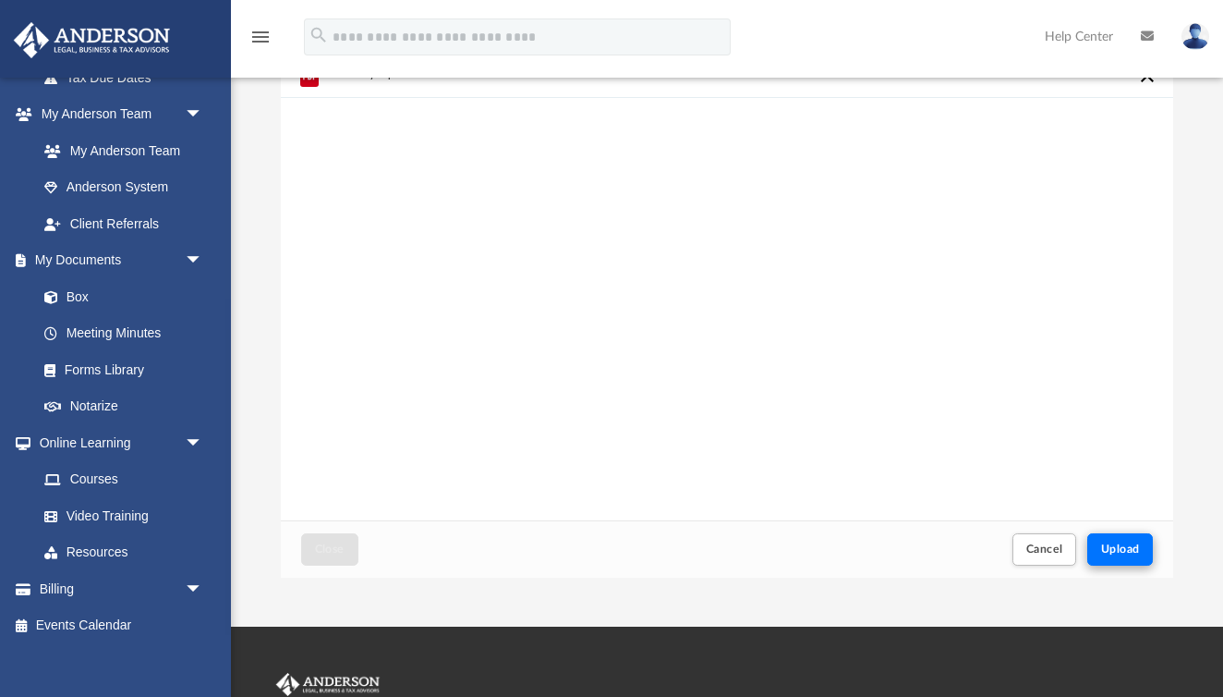
click at [1136, 550] on span "Upload" at bounding box center [1120, 548] width 39 height 11
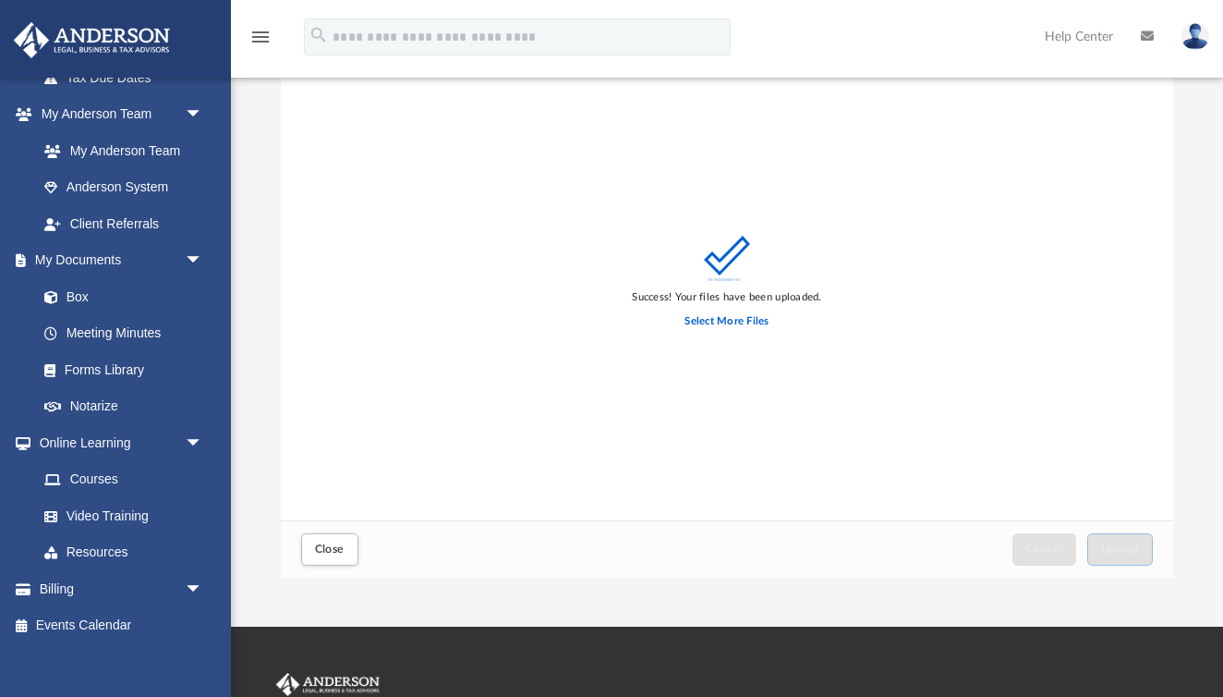
click at [1179, 590] on div "Scroll to top vertical_align_top" at bounding box center [1171, 598] width 39 height 39
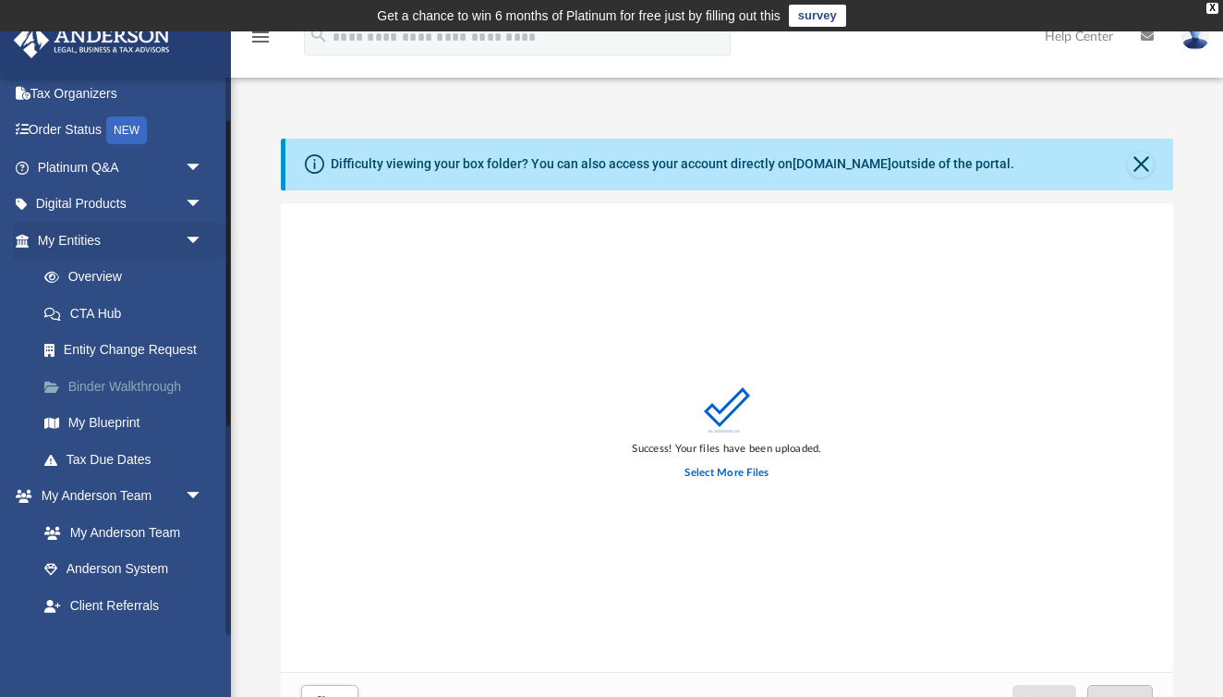
scroll to position [80, 0]
click at [107, 518] on link "My Anderson Team" at bounding box center [128, 531] width 205 height 37
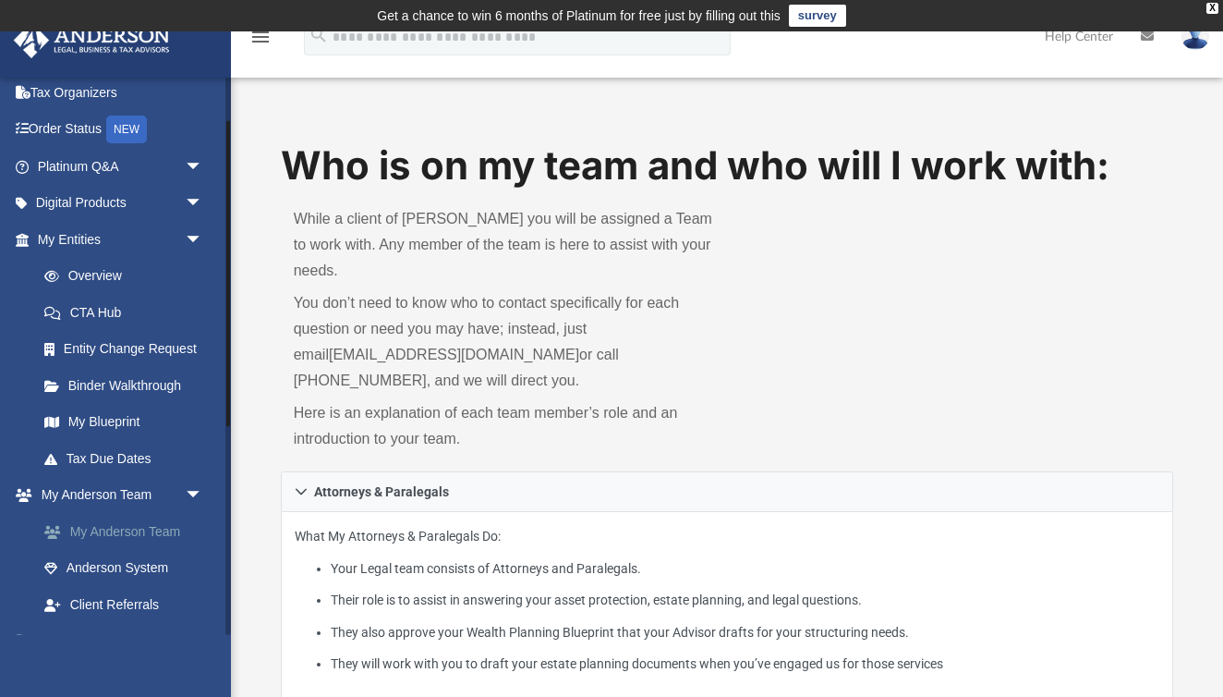
click at [107, 518] on link "My Anderson Team" at bounding box center [128, 531] width 205 height 37
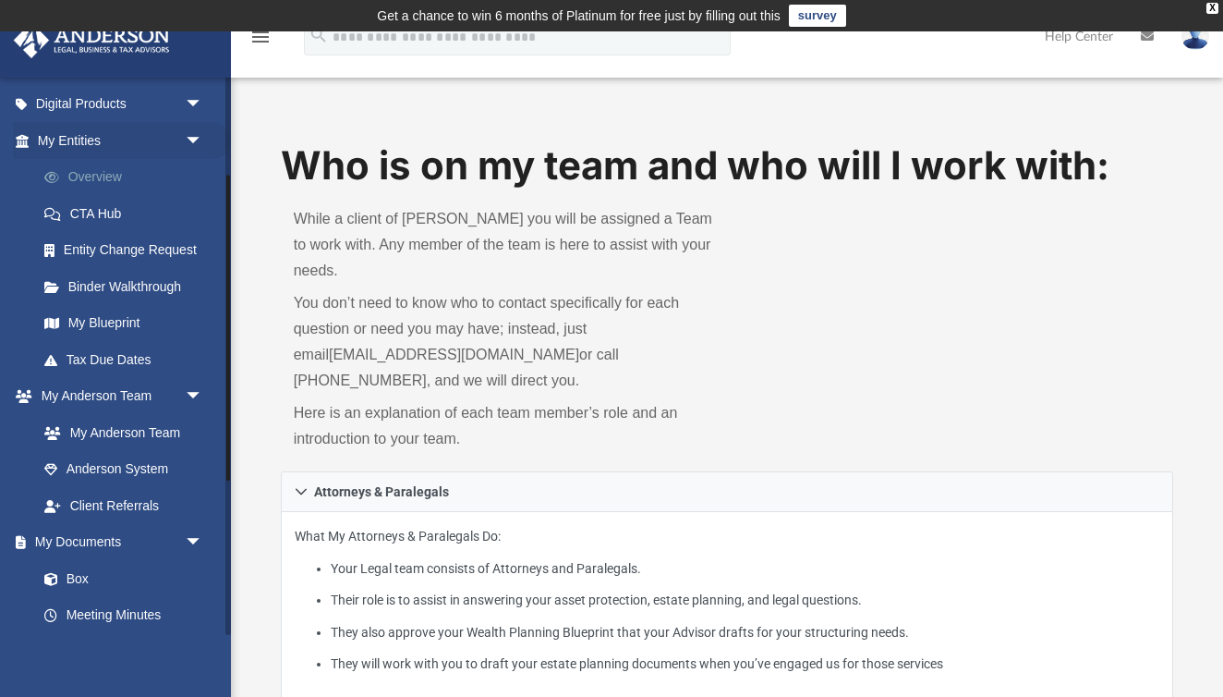
scroll to position [176, 0]
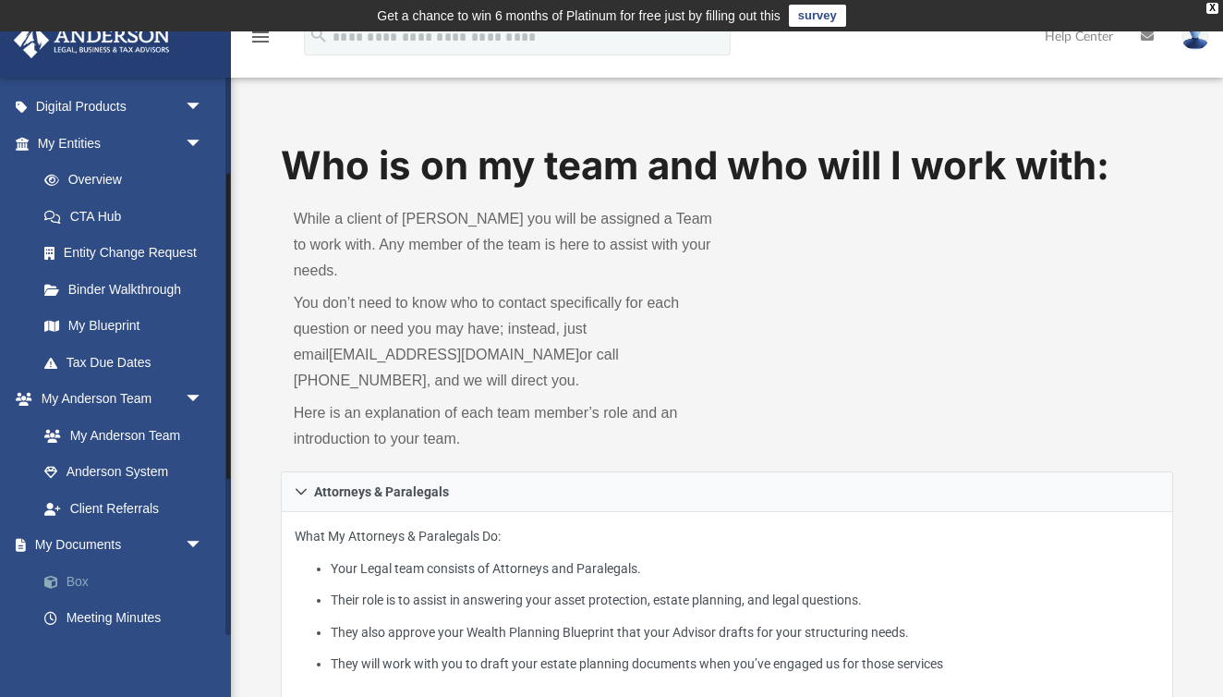
click at [82, 563] on link "Box" at bounding box center [128, 581] width 205 height 37
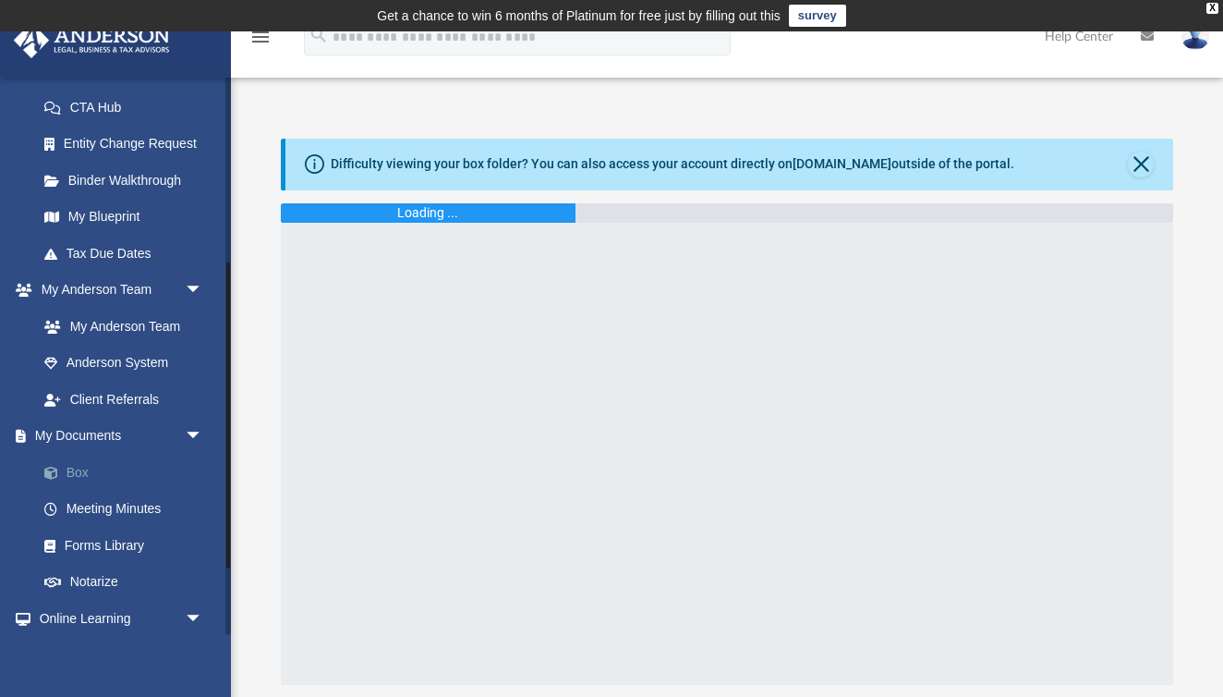
scroll to position [381, 0]
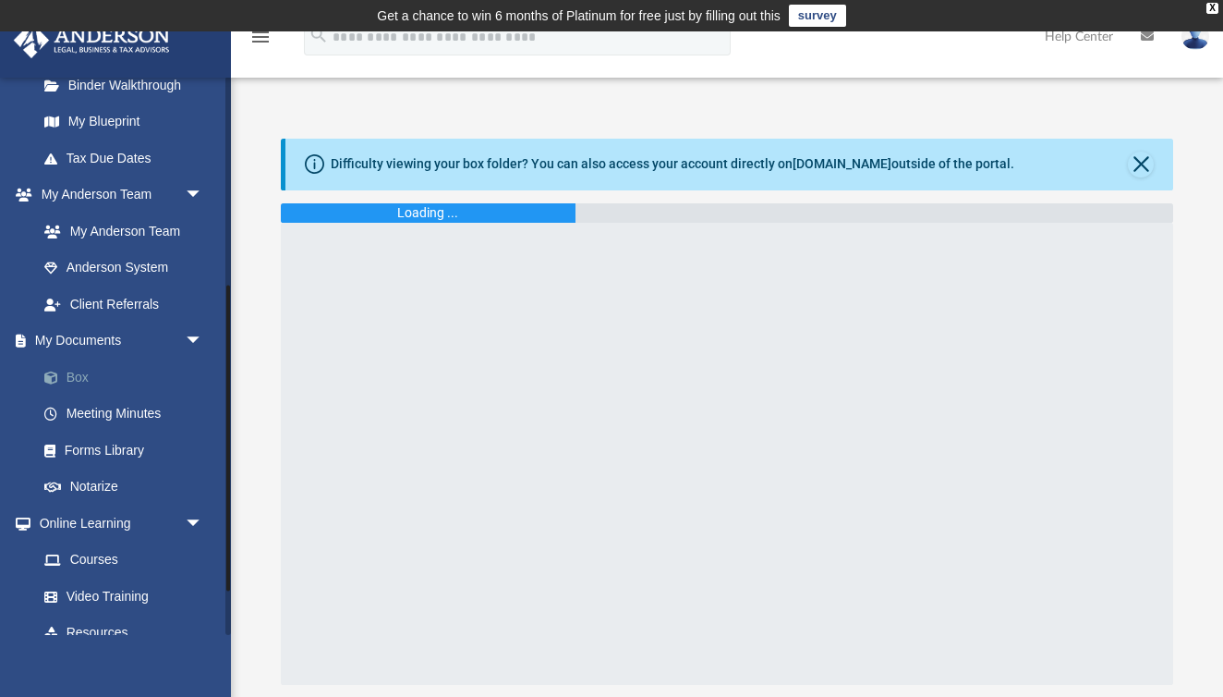
click at [74, 367] on link "Box" at bounding box center [128, 377] width 205 height 37
click at [99, 372] on link "Box" at bounding box center [128, 377] width 205 height 37
click at [84, 375] on link "Box" at bounding box center [128, 377] width 205 height 37
click at [785, 344] on div at bounding box center [727, 454] width 893 height 462
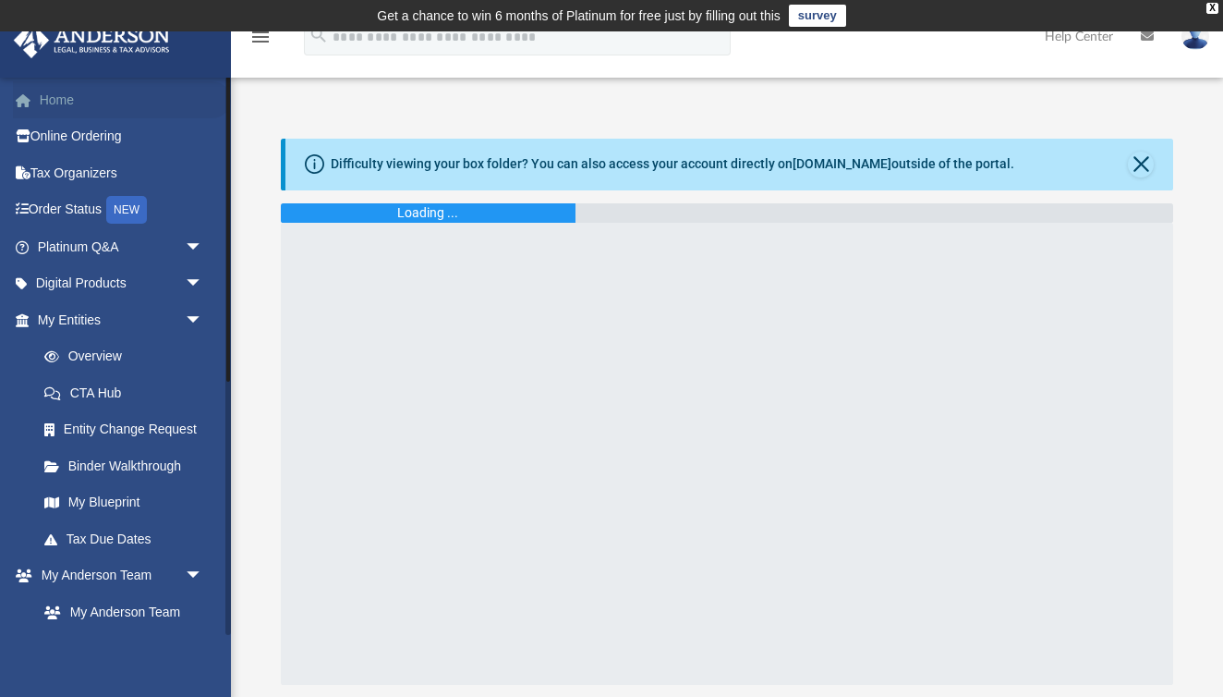
scroll to position [0, 0]
click at [71, 97] on link "Home" at bounding box center [122, 99] width 218 height 37
click at [67, 97] on link "Home" at bounding box center [122, 99] width 218 height 37
